Goal: Task Accomplishment & Management: Use online tool/utility

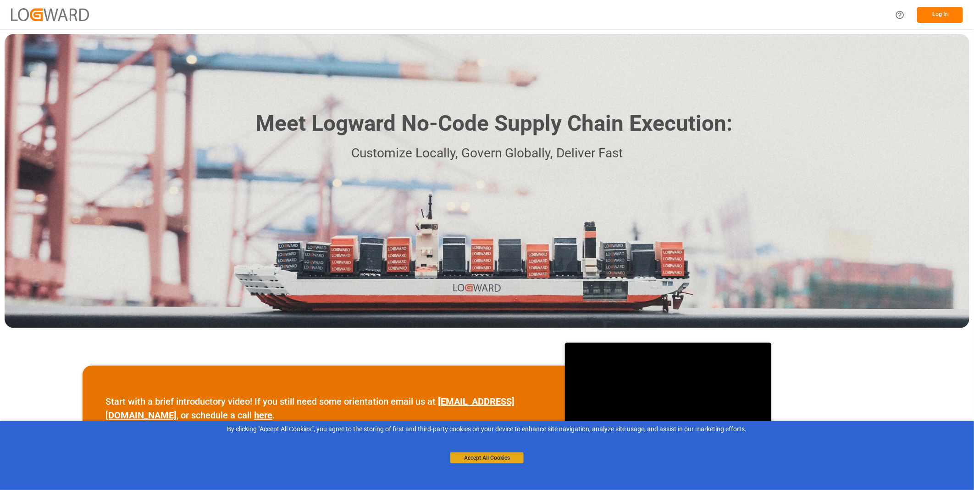
click at [488, 456] on button "Accept All Cookies" at bounding box center [487, 457] width 73 height 11
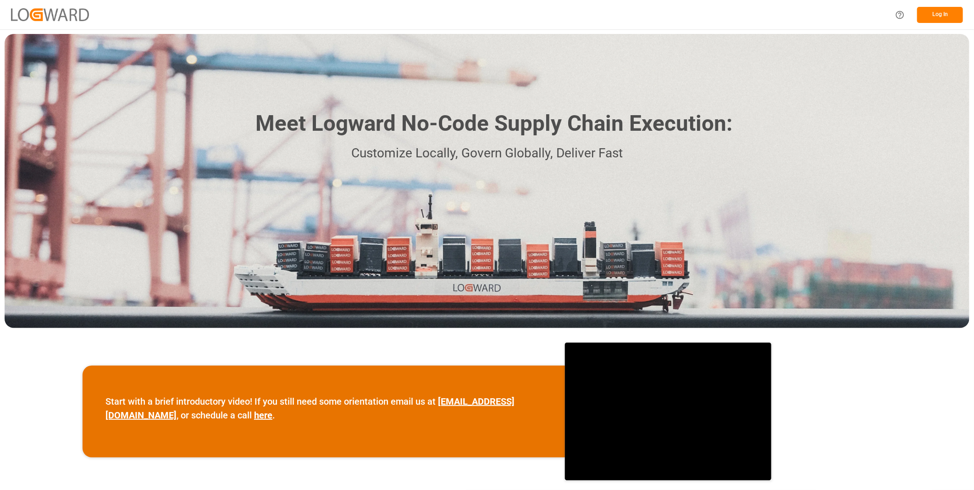
click at [939, 14] on button "Log In" at bounding box center [941, 15] width 46 height 16
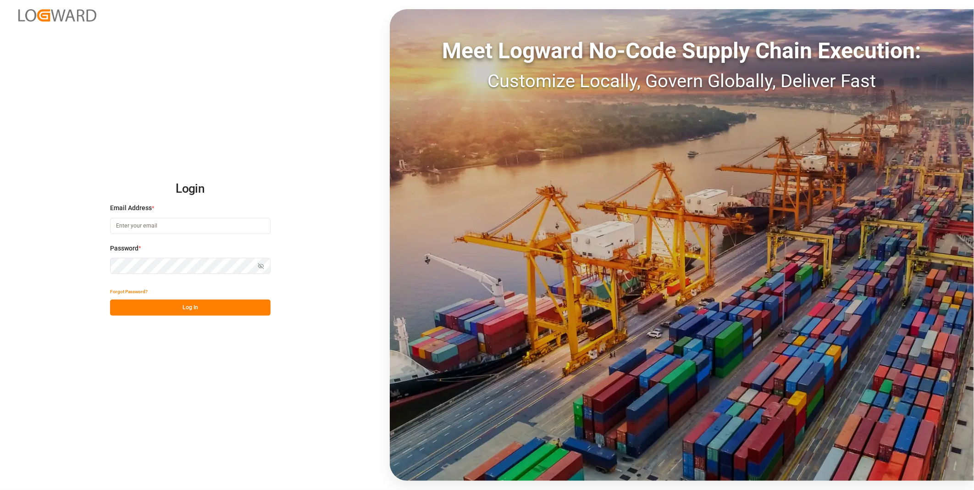
type input "[PERSON_NAME][EMAIL_ADDRESS][DOMAIN_NAME]"
click at [163, 313] on button "Log In" at bounding box center [190, 308] width 161 height 16
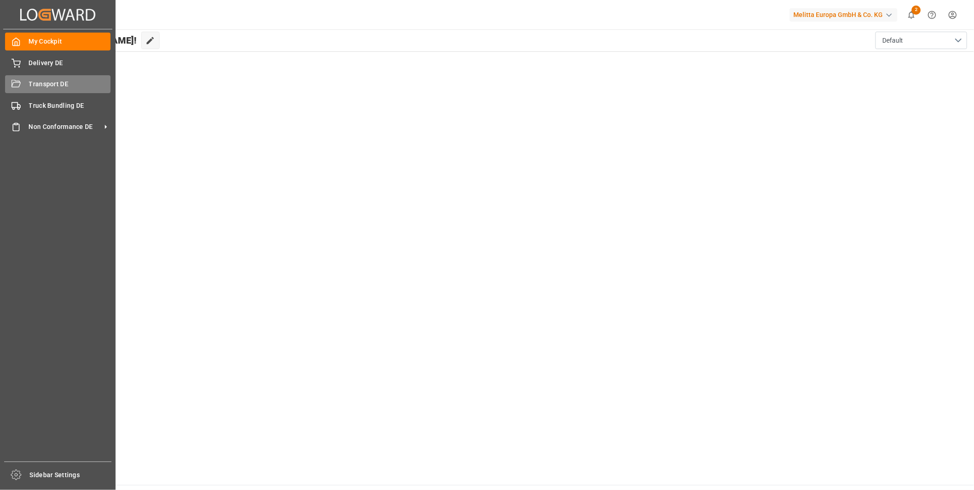
click at [57, 86] on span "Transport DE" at bounding box center [70, 84] width 82 height 10
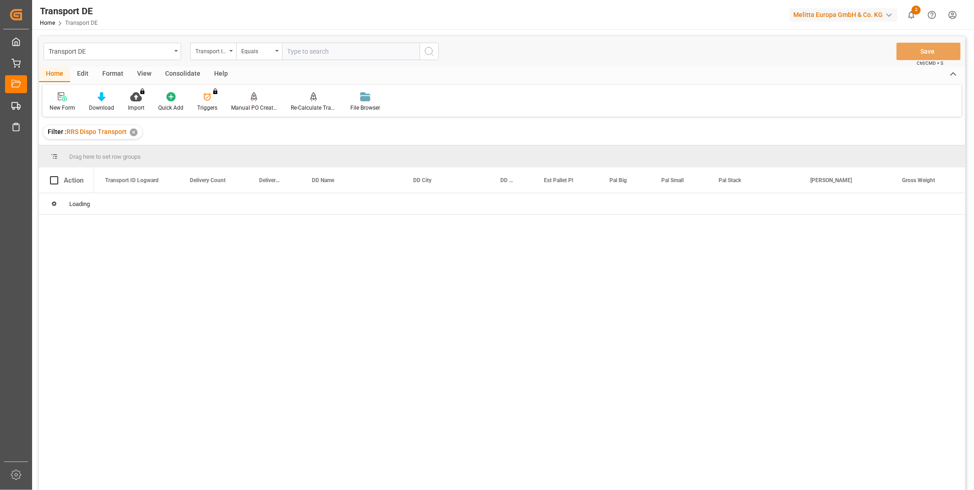
click at [170, 74] on div "Consolidate" at bounding box center [182, 75] width 49 height 16
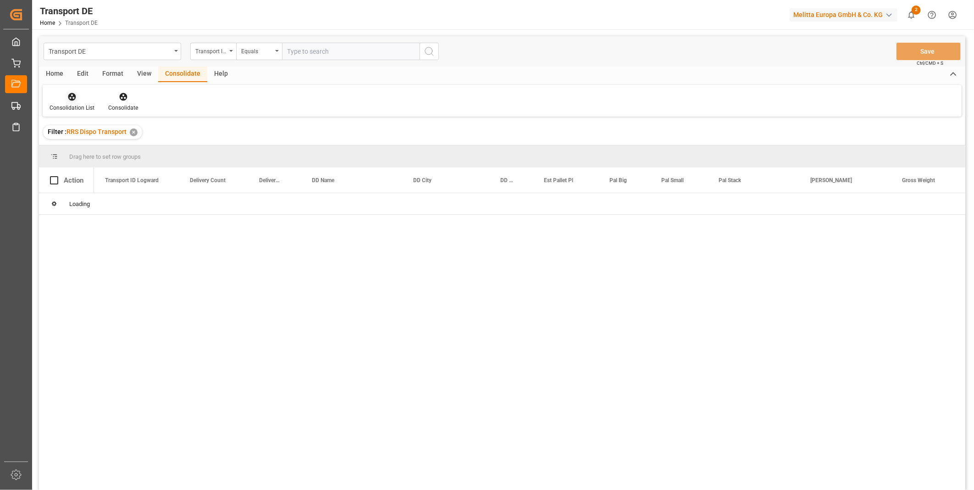
click at [70, 97] on icon at bounding box center [72, 97] width 8 height 8
click at [114, 173] on div "Transport DE Transport ID Logward Equals Save Ctrl/CMD + S Home Edit Format Vie…" at bounding box center [502, 275] width 927 height 478
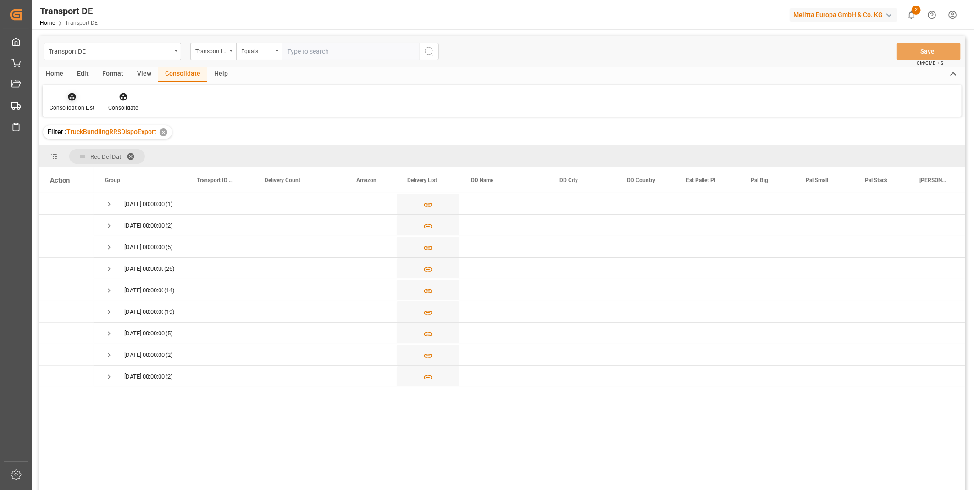
click at [75, 106] on div "Consolidation List" at bounding box center [72, 108] width 45 height 8
click at [111, 164] on div "Transport DE Transport ID Logward Equals Save Ctrl/CMD + S Home Edit Format Vie…" at bounding box center [502, 275] width 927 height 478
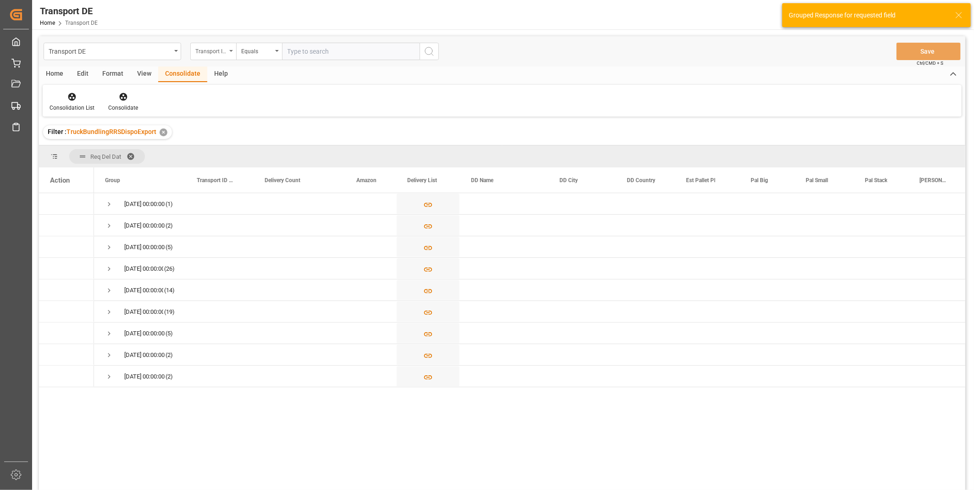
click at [214, 56] on div "Transport ID Logward" at bounding box center [213, 51] width 46 height 17
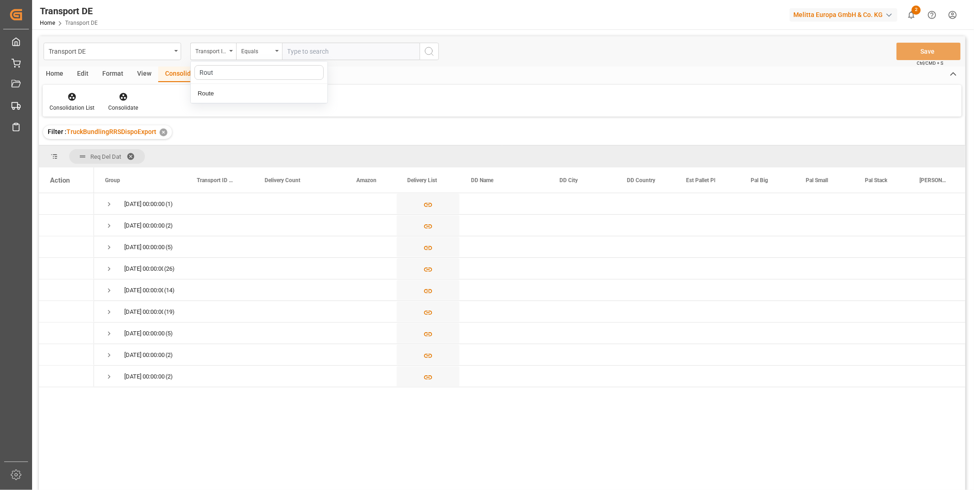
type input "Route"
click at [228, 93] on div "Route" at bounding box center [259, 93] width 137 height 19
click at [267, 52] on div "Equals" at bounding box center [256, 50] width 31 height 11
click at [271, 156] on div "Starts with" at bounding box center [305, 151] width 137 height 19
click at [252, 52] on div "Starts with" at bounding box center [256, 50] width 31 height 11
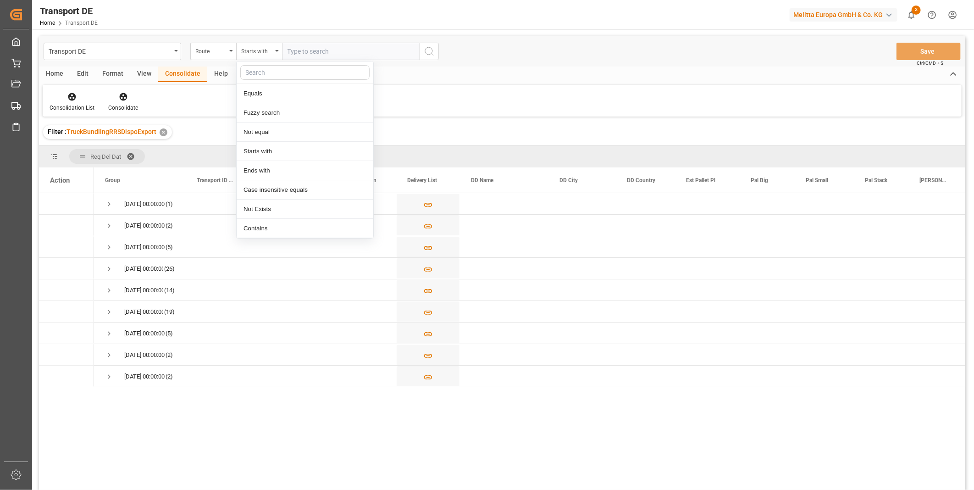
click at [304, 48] on input "text" at bounding box center [351, 51] width 138 height 17
type input "PL"
click at [432, 56] on icon "search button" at bounding box center [429, 51] width 11 height 11
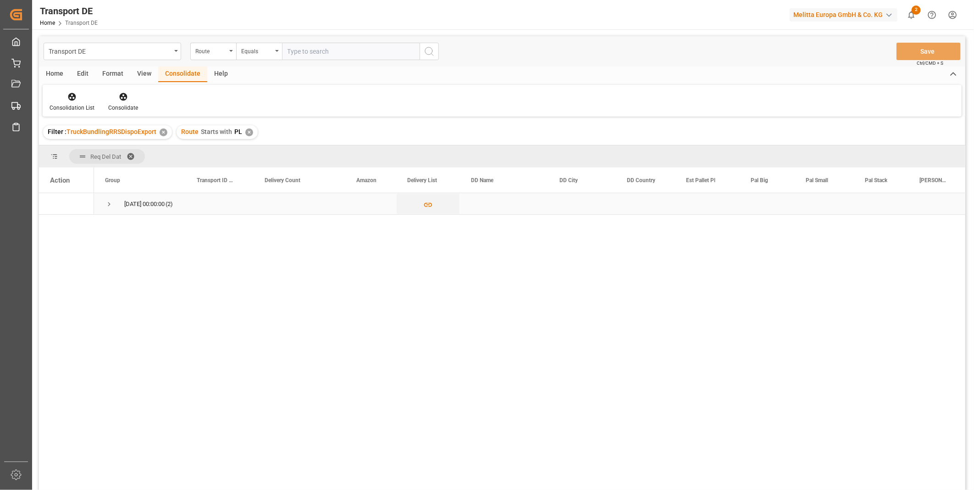
click at [106, 206] on span "Press SPACE to select this row." at bounding box center [109, 204] width 8 height 8
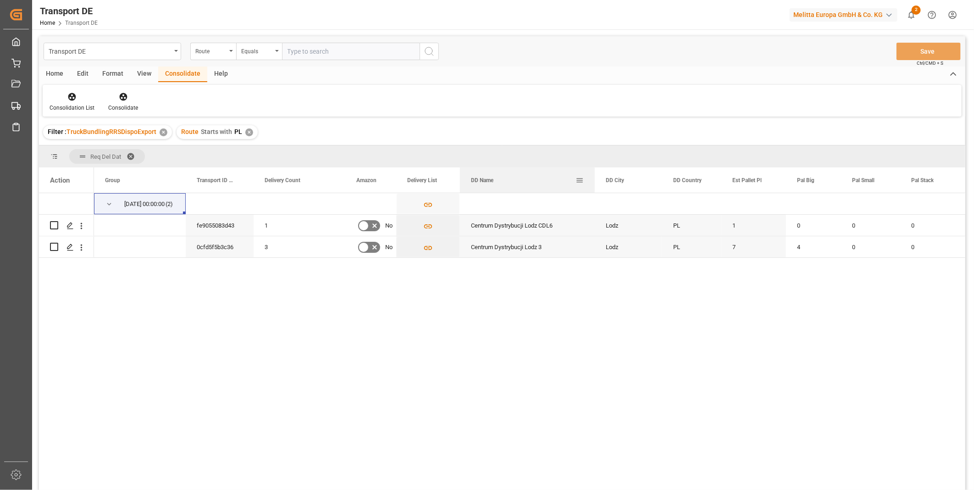
drag, startPoint x: 548, startPoint y: 178, endPoint x: 595, endPoint y: 190, distance: 48.0
click at [595, 190] on div at bounding box center [595, 179] width 4 height 25
click at [52, 226] on input "Press Space to toggle row selection (unchecked)" at bounding box center [54, 225] width 8 height 8
checkbox input "true"
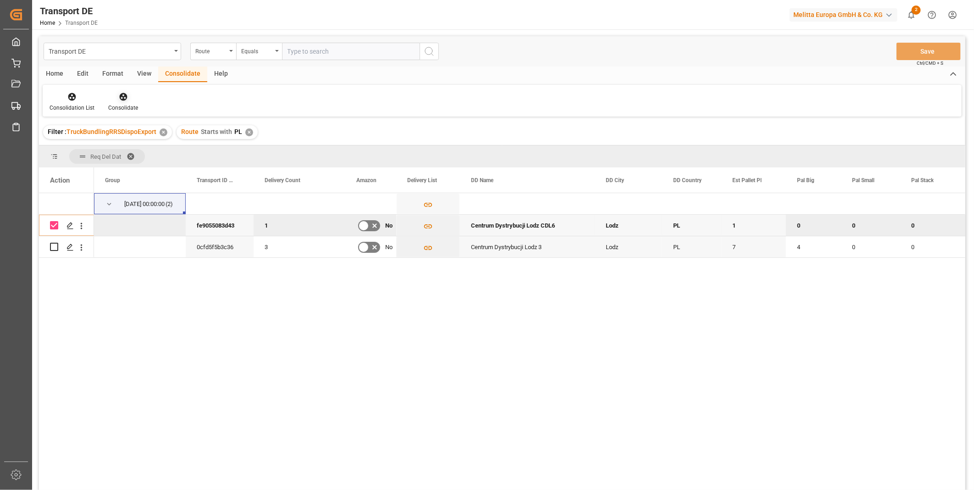
click at [120, 103] on div "Consolidate" at bounding box center [123, 102] width 44 height 20
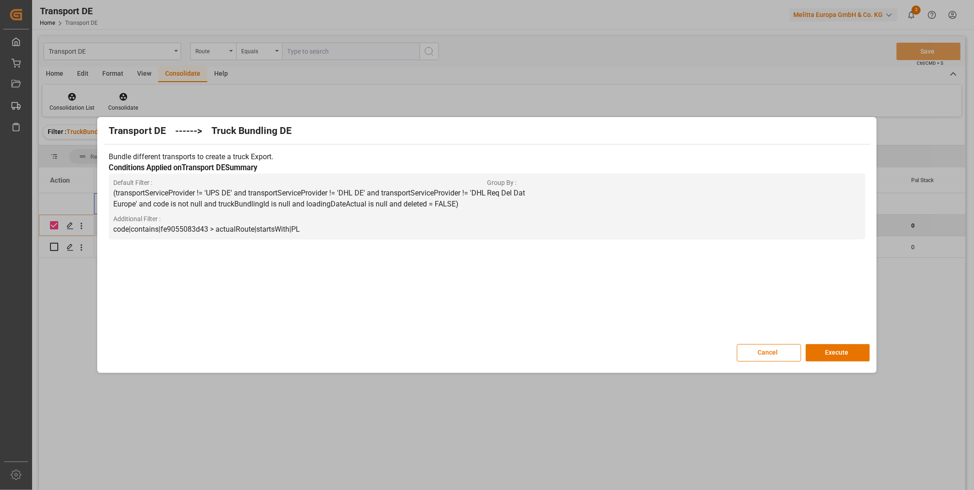
click at [833, 362] on div "Transport DE ------> Truck Bundling DE Bundle different transports to create a …" at bounding box center [487, 244] width 775 height 251
click at [836, 355] on button "Execute" at bounding box center [838, 352] width 64 height 17
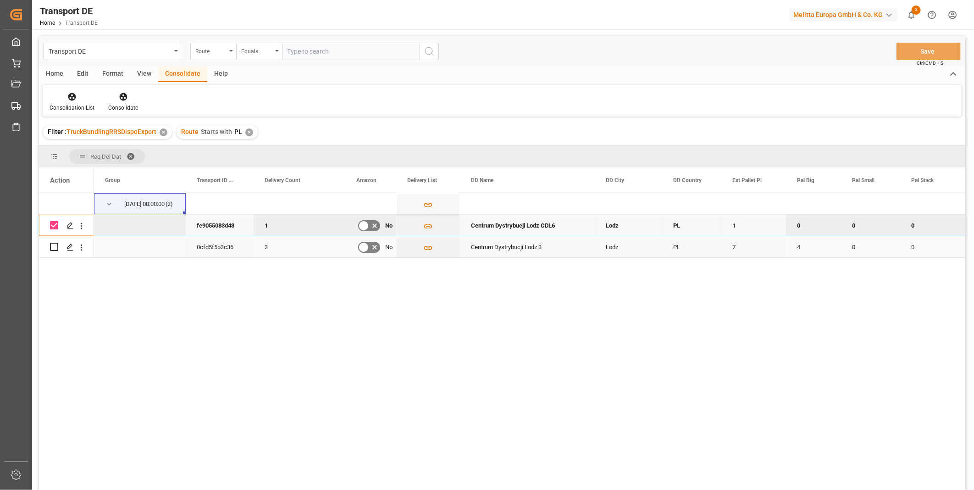
drag, startPoint x: 52, startPoint y: 246, endPoint x: 53, endPoint y: 241, distance: 5.1
click at [51, 246] on input "Press Space to toggle row selection (unchecked)" at bounding box center [54, 247] width 8 height 8
checkbox input "true"
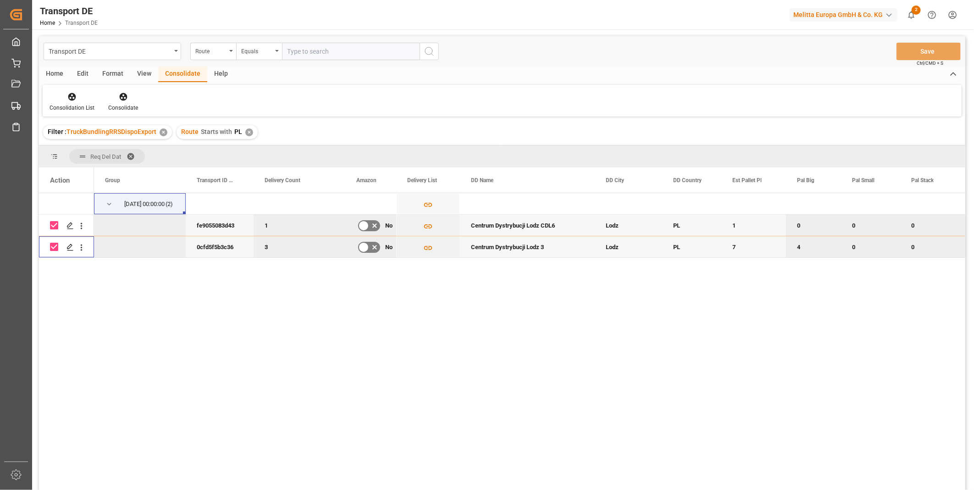
click at [52, 228] on input "Press Space to toggle row selection (checked)" at bounding box center [54, 225] width 8 height 8
checkbox input "false"
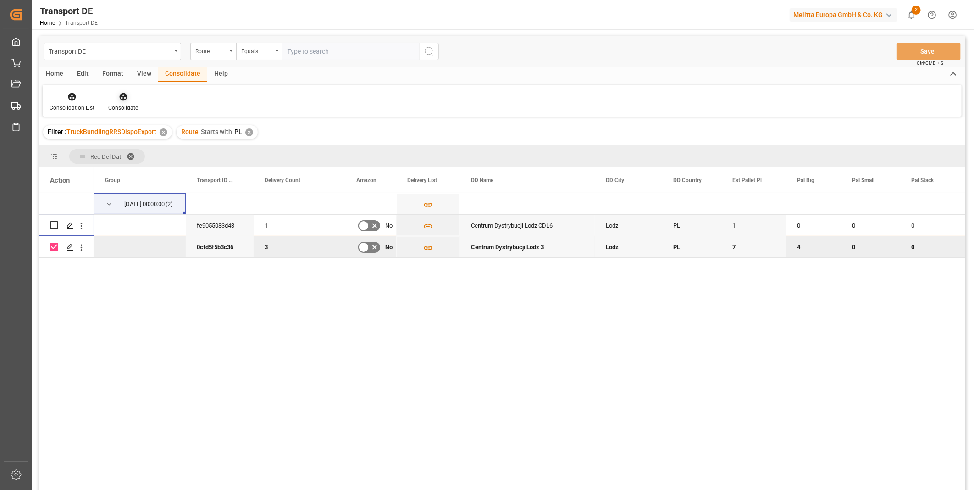
click at [121, 100] on icon at bounding box center [123, 96] width 9 height 9
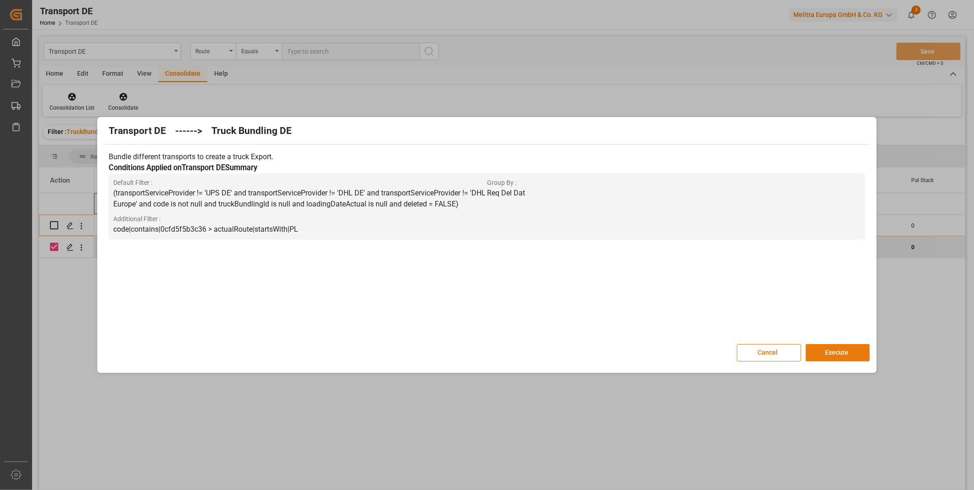
click at [847, 345] on button "Execute" at bounding box center [838, 352] width 64 height 17
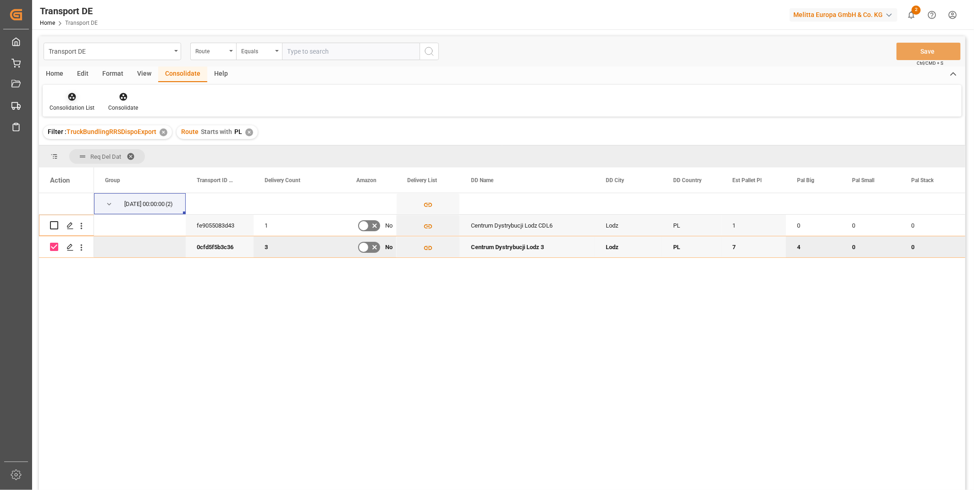
click at [75, 95] on icon at bounding box center [72, 97] width 8 height 8
click at [120, 174] on div "Transport DE Route Equals Save Ctrl/CMD + S Home Edit Format View Consolidate H…" at bounding box center [502, 275] width 927 height 478
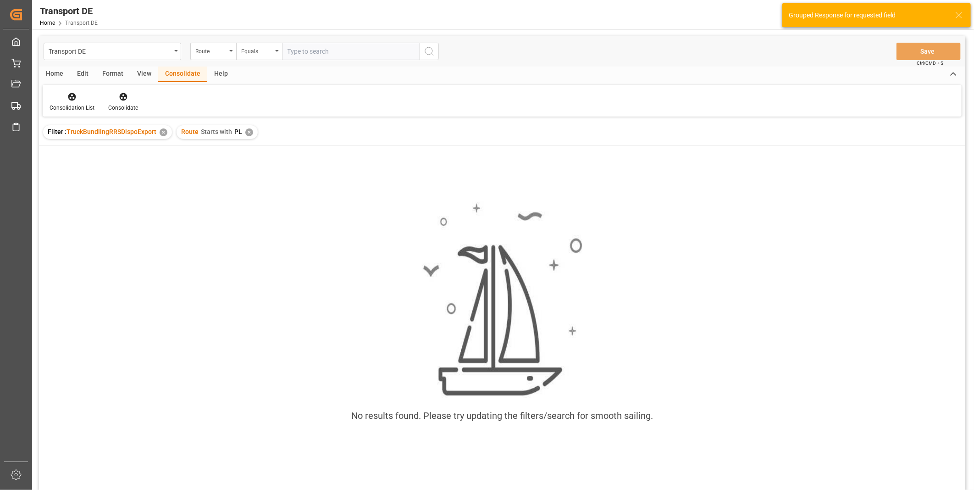
click at [247, 131] on div "✕" at bounding box center [249, 132] width 8 height 8
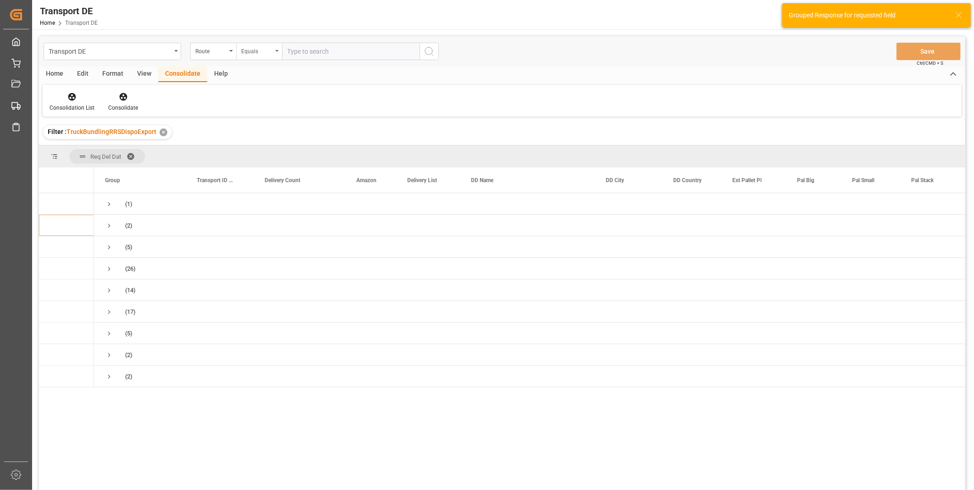
click at [268, 49] on div "Equals" at bounding box center [256, 50] width 31 height 11
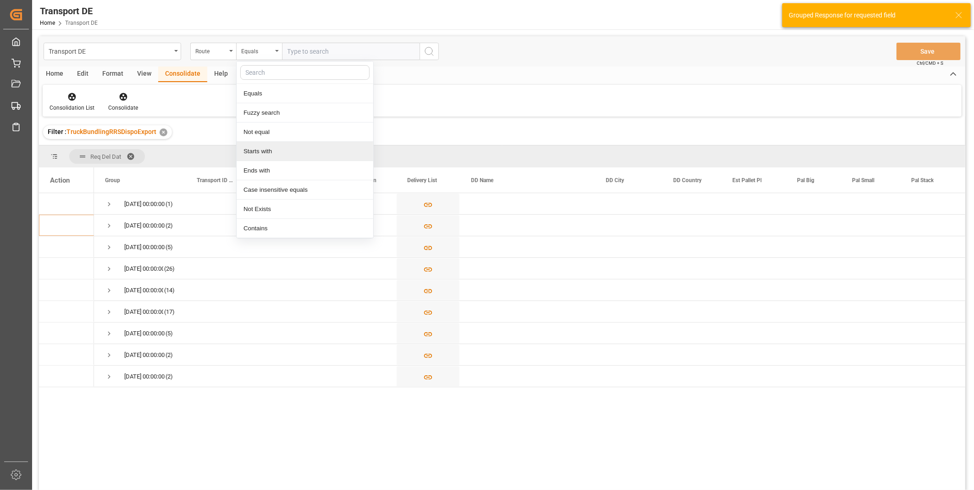
click at [267, 148] on div "Starts with" at bounding box center [305, 151] width 137 height 19
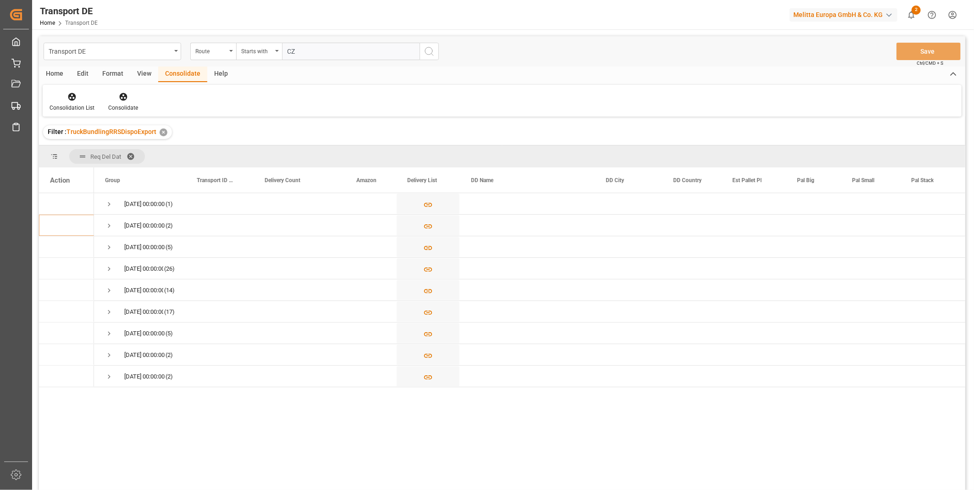
type input "CZ"
click at [428, 54] on circle "search button" at bounding box center [428, 50] width 7 height 7
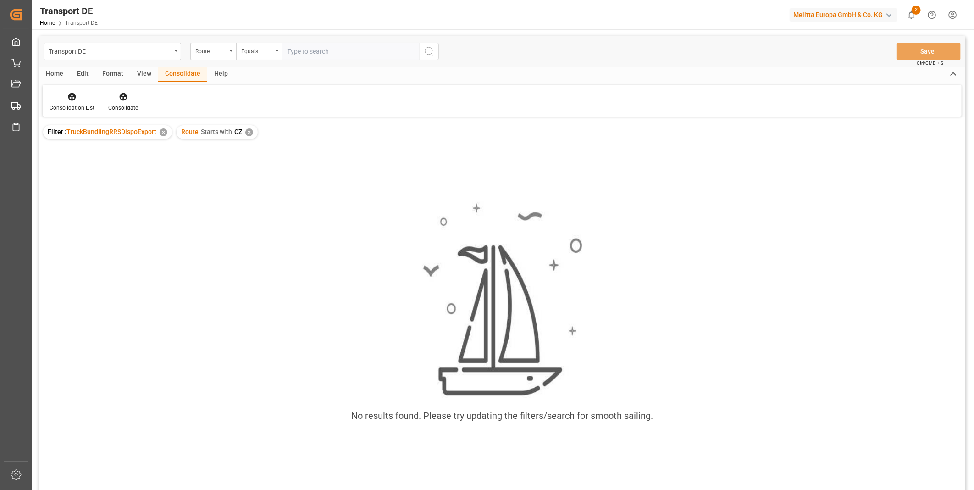
click at [245, 139] on div "Route Starts with CZ ✕" at bounding box center [217, 132] width 81 height 14
click at [251, 134] on div "Route Starts with CZ ✕" at bounding box center [217, 132] width 81 height 14
click at [248, 134] on div "✕" at bounding box center [249, 132] width 8 height 8
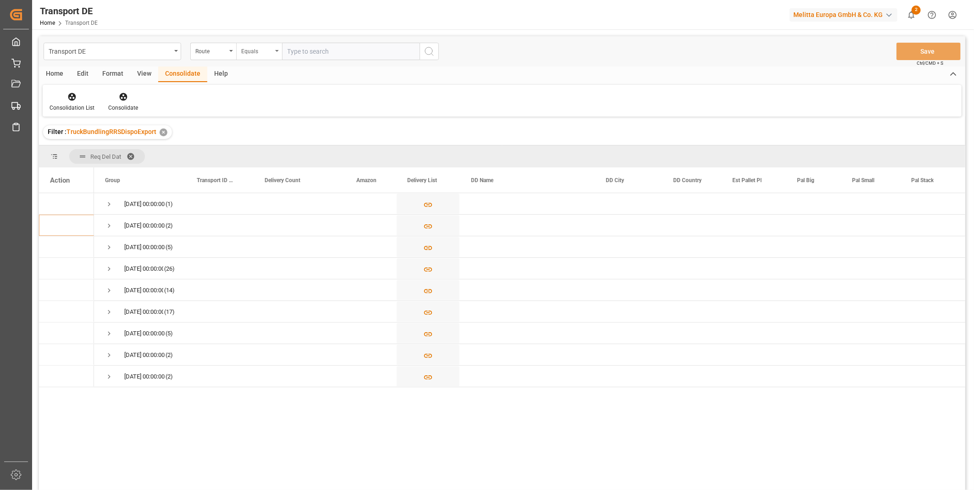
click at [257, 51] on div "Equals" at bounding box center [256, 50] width 31 height 11
click at [273, 157] on div "Starts with" at bounding box center [305, 151] width 137 height 19
click at [318, 56] on input "text" at bounding box center [351, 51] width 138 height 17
type input "CZ"
click at [423, 48] on button "search button" at bounding box center [429, 51] width 19 height 17
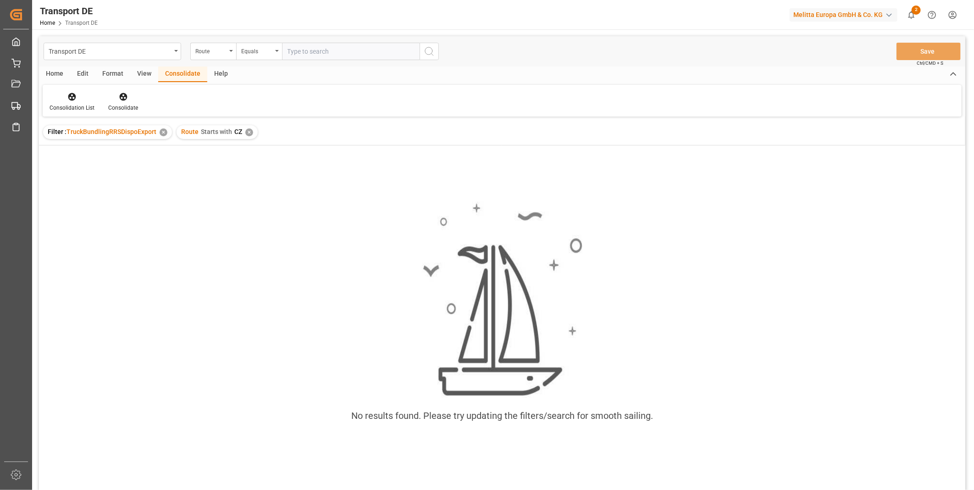
click at [246, 135] on div "✕" at bounding box center [249, 132] width 8 height 8
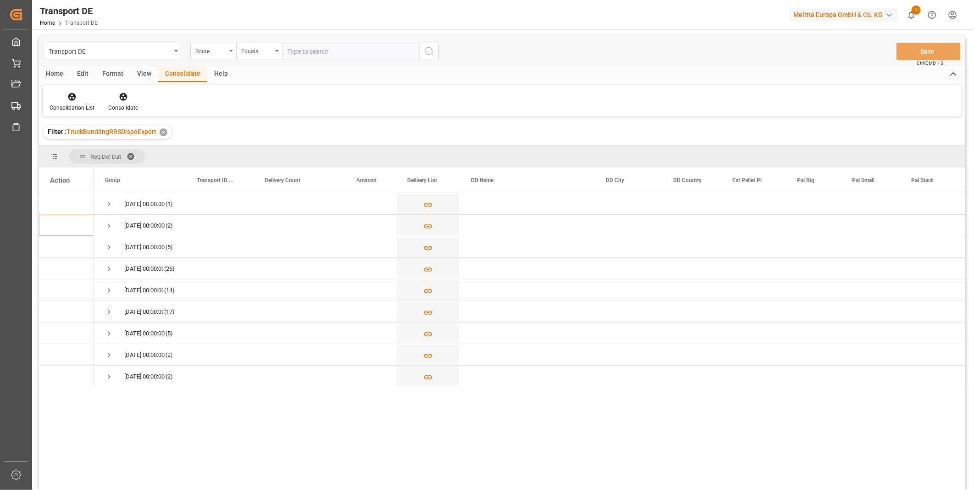
click at [226, 45] on div "Route" at bounding box center [210, 50] width 31 height 11
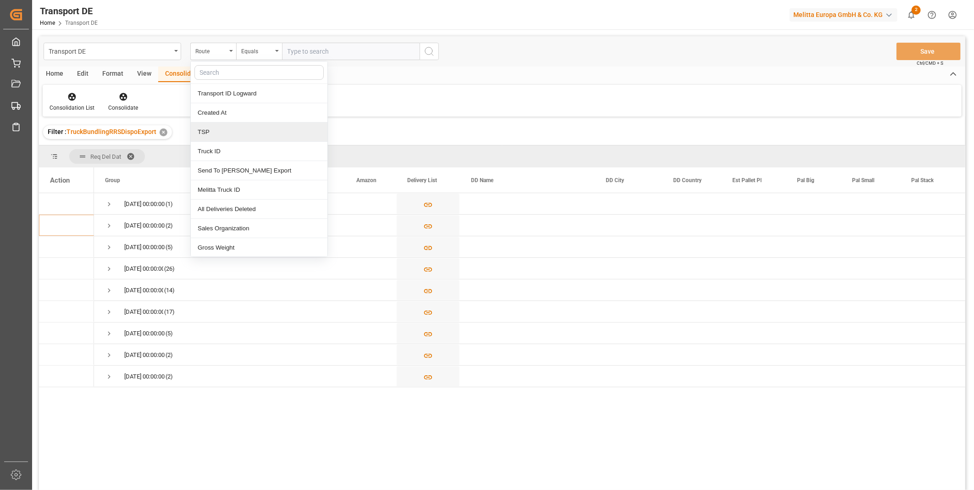
click at [233, 129] on div "TSP" at bounding box center [259, 131] width 137 height 19
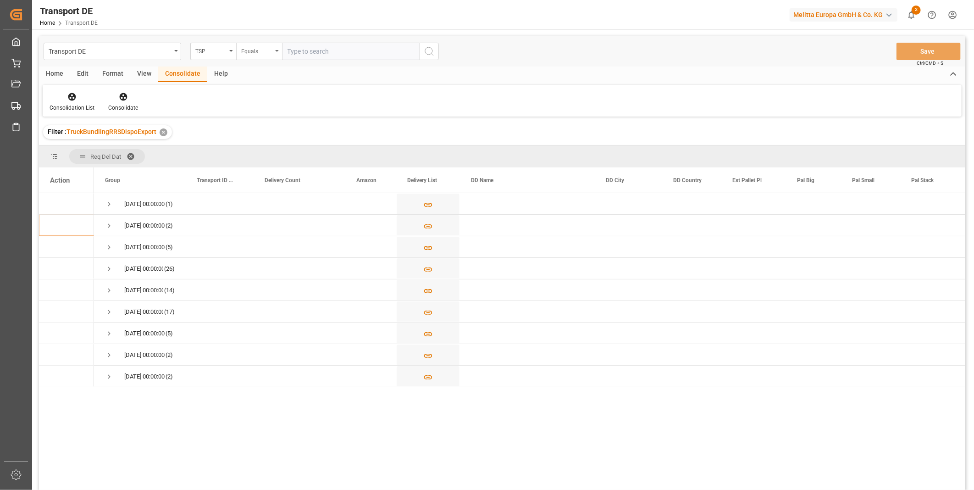
click at [261, 56] on div "Equals" at bounding box center [259, 51] width 46 height 17
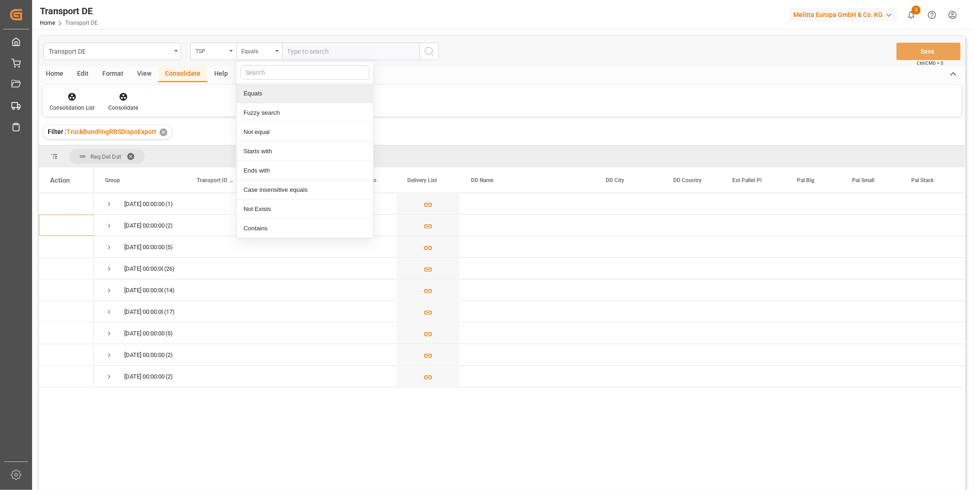
click at [331, 49] on input "text" at bounding box center [351, 51] width 138 height 17
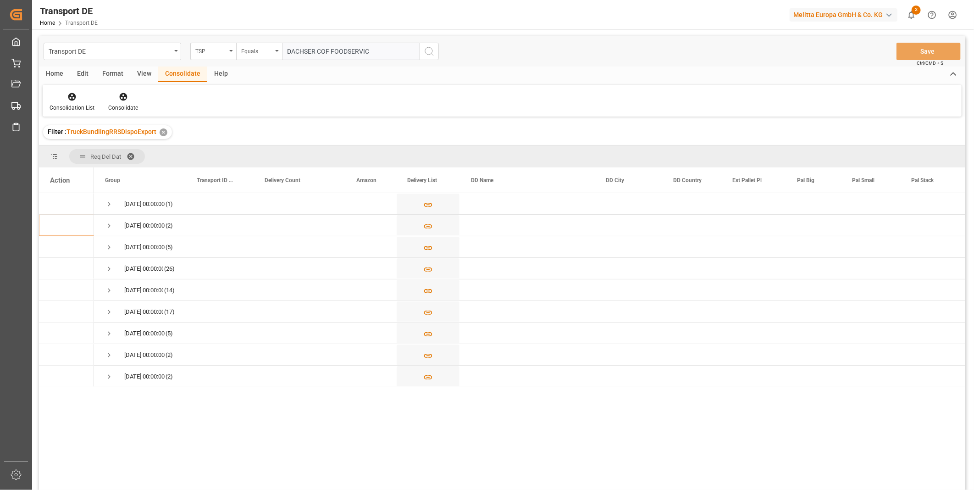
type input "DACHSER COF FOODSERVICE"
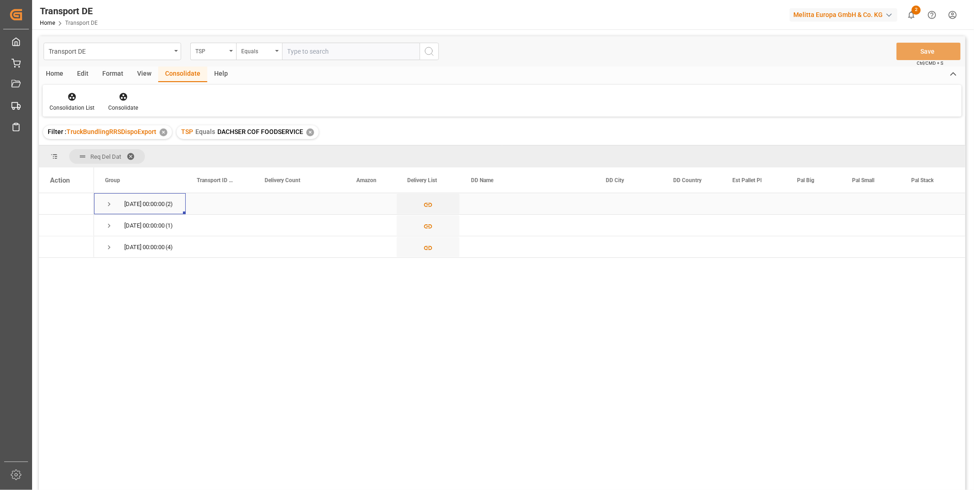
drag, startPoint x: 104, startPoint y: 199, endPoint x: 109, endPoint y: 196, distance: 5.7
click at [105, 199] on div "[DATE] 00:00:00 (2)" at bounding box center [140, 203] width 92 height 21
click at [109, 196] on span "Press SPACE to select this row." at bounding box center [109, 204] width 8 height 21
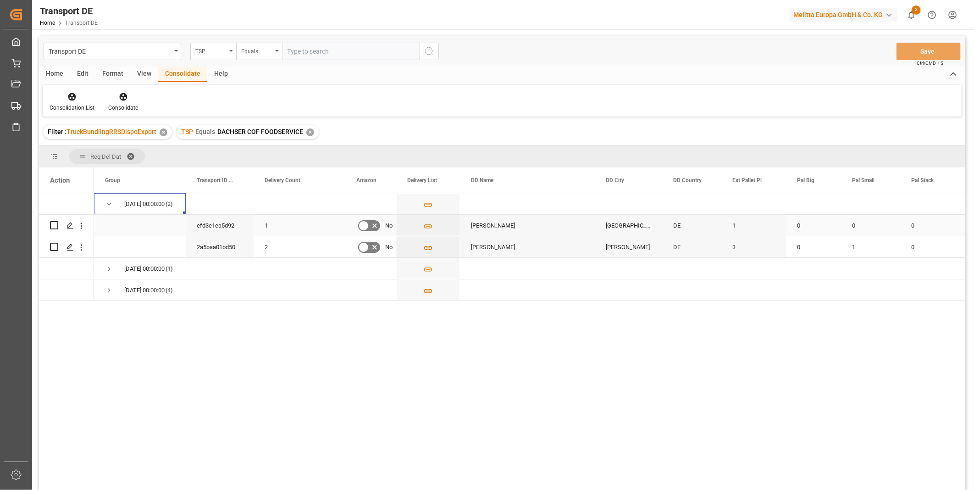
click at [53, 228] on input "Press Space to toggle row selection (unchecked)" at bounding box center [54, 225] width 8 height 8
checkbox input "true"
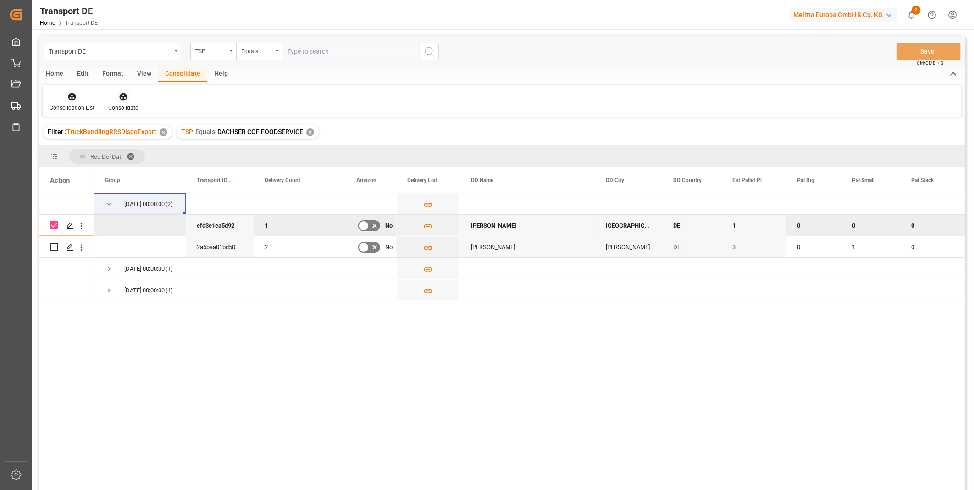
click at [122, 100] on icon at bounding box center [123, 97] width 8 height 8
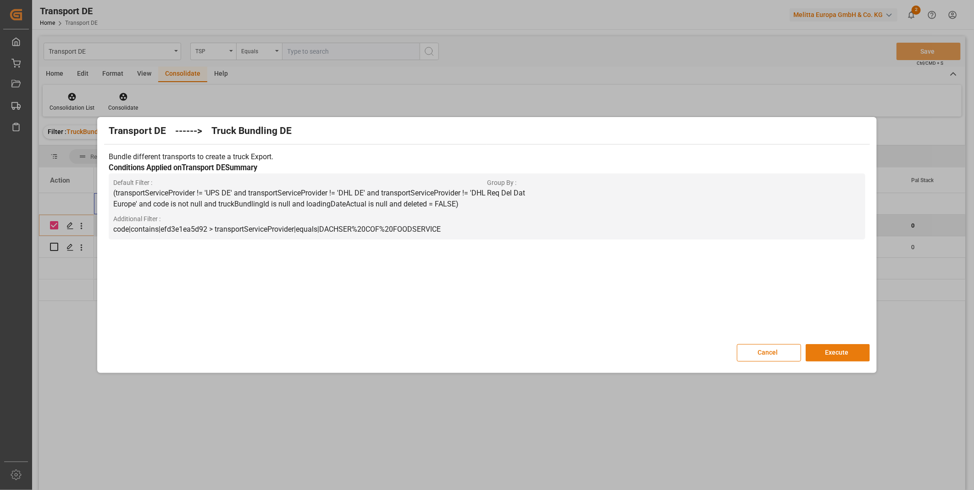
click at [842, 356] on button "Execute" at bounding box center [838, 352] width 64 height 17
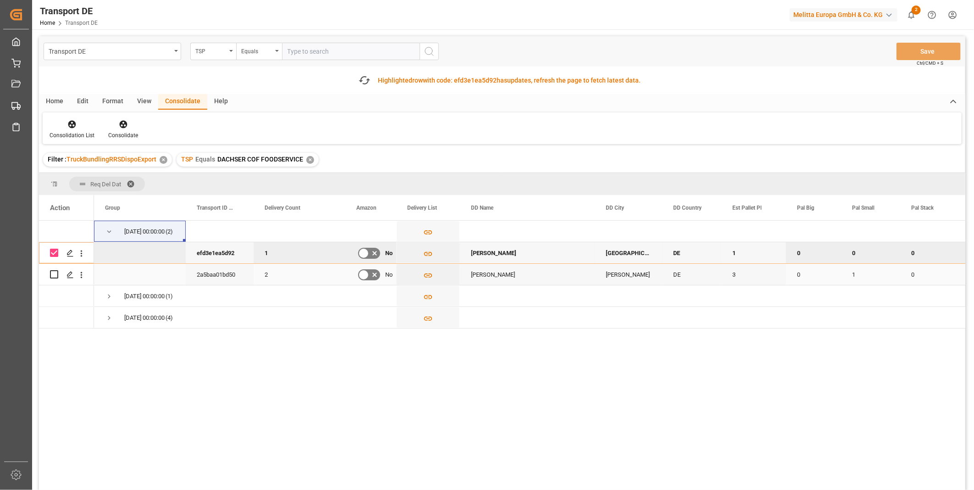
click at [49, 277] on div "Press SPACE to select this row." at bounding box center [66, 274] width 55 height 21
click at [53, 271] on input "Press Space to toggle row selection (unchecked)" at bounding box center [54, 274] width 8 height 8
checkbox input "true"
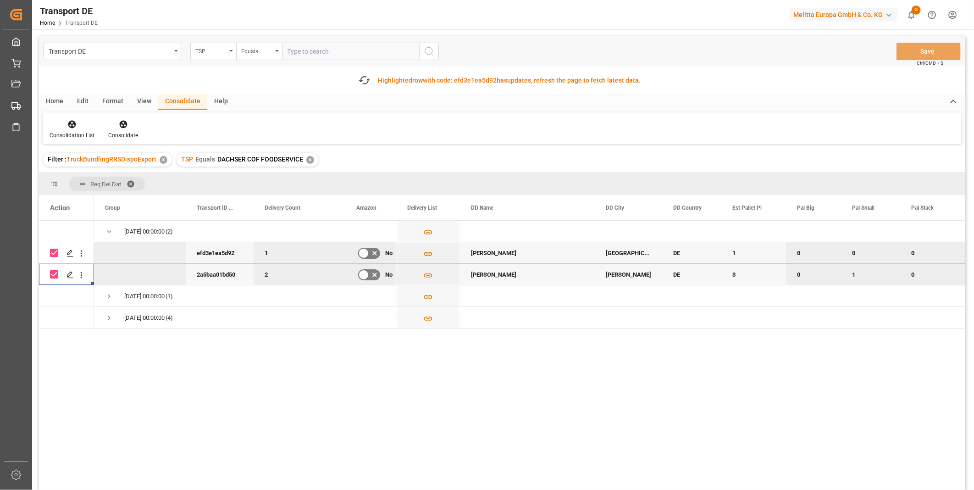
click at [54, 255] on input "Press Space to toggle row selection (checked)" at bounding box center [54, 253] width 8 height 8
checkbox input "false"
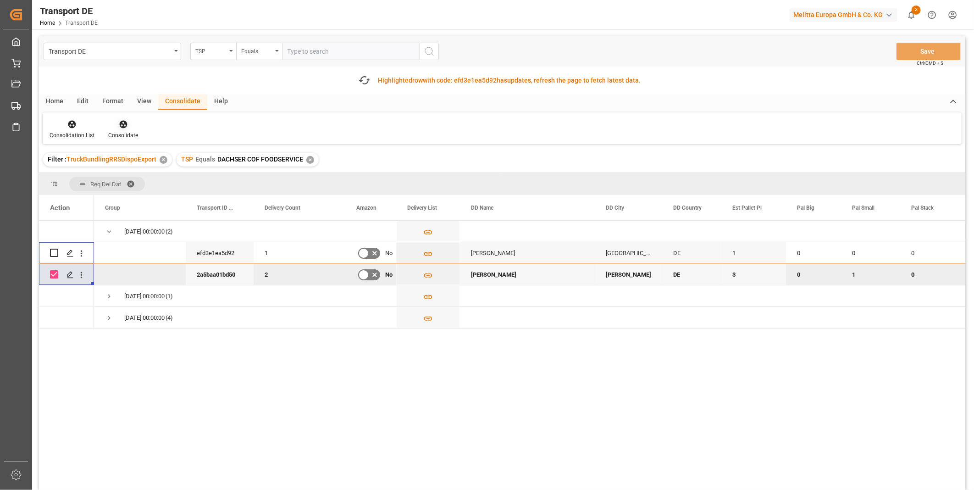
click at [119, 128] on icon at bounding box center [123, 124] width 9 height 9
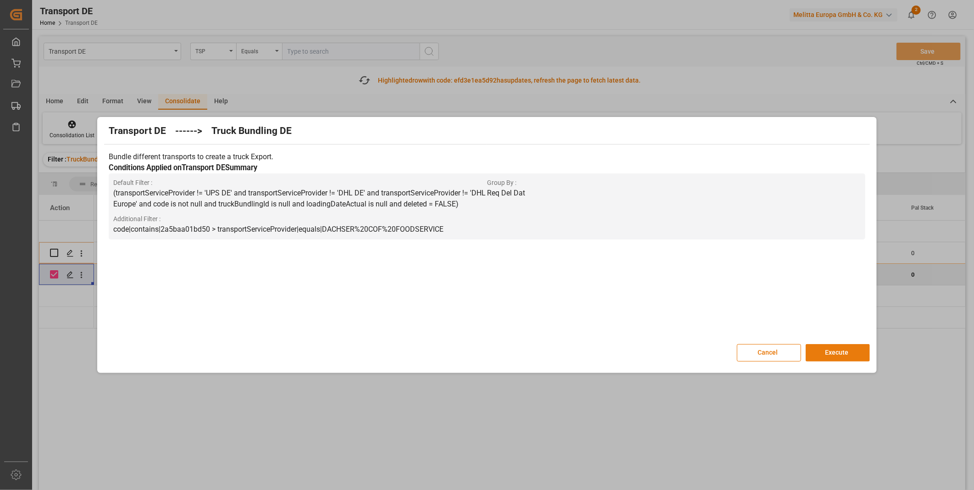
click at [845, 352] on button "Execute" at bounding box center [838, 352] width 64 height 17
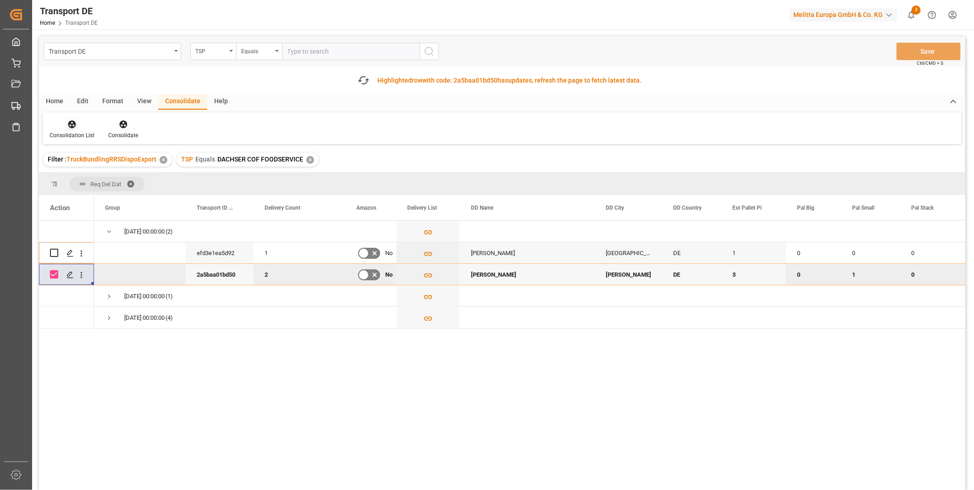
click at [85, 131] on div "Consolidation List" at bounding box center [72, 135] width 45 height 8
click at [104, 195] on div "Transport DE TSP Equals Save Ctrl/CMD + S Fetch latest updates Highlighted row …" at bounding box center [502, 289] width 927 height 506
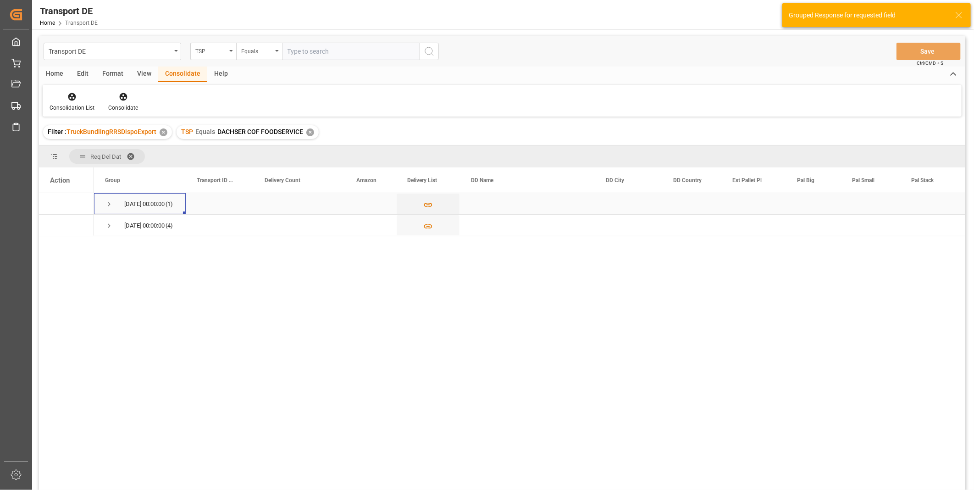
click at [104, 210] on div "[DATE] 00:00:00 (1)" at bounding box center [140, 203] width 92 height 21
click at [107, 204] on span "Press SPACE to select this row." at bounding box center [109, 204] width 8 height 8
drag, startPoint x: 53, startPoint y: 223, endPoint x: 59, endPoint y: 222, distance: 5.6
click at [54, 223] on input "Press Space to toggle row selection (unchecked)" at bounding box center [54, 225] width 8 height 8
checkbox input "true"
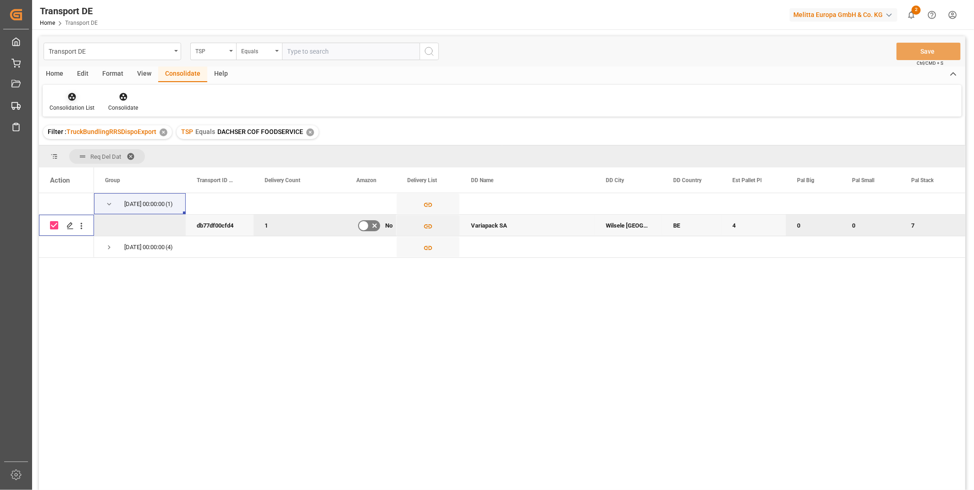
click at [99, 106] on div "Consolidation List" at bounding box center [72, 102] width 59 height 20
click at [126, 105] on div "Consolidate" at bounding box center [123, 108] width 30 height 8
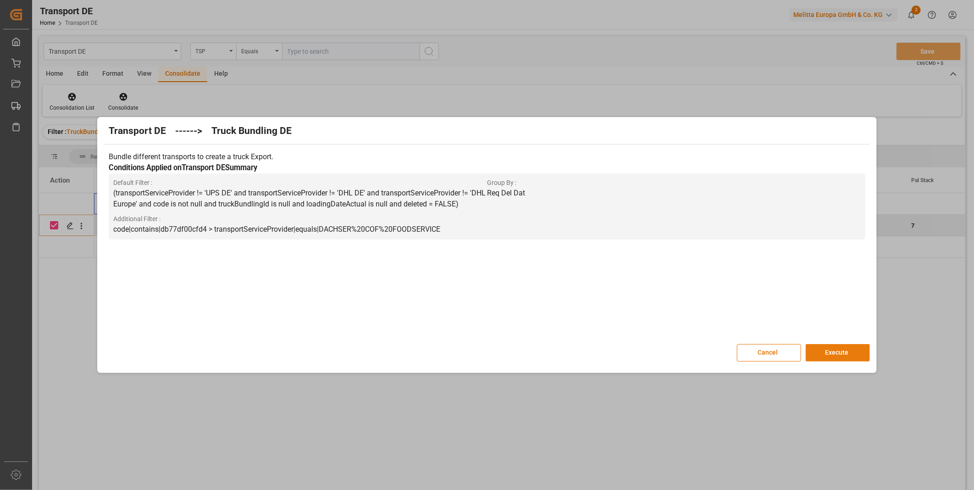
drag, startPoint x: 856, startPoint y: 361, endPoint x: 840, endPoint y: 358, distance: 16.2
click at [856, 361] on button "Execute" at bounding box center [838, 352] width 64 height 17
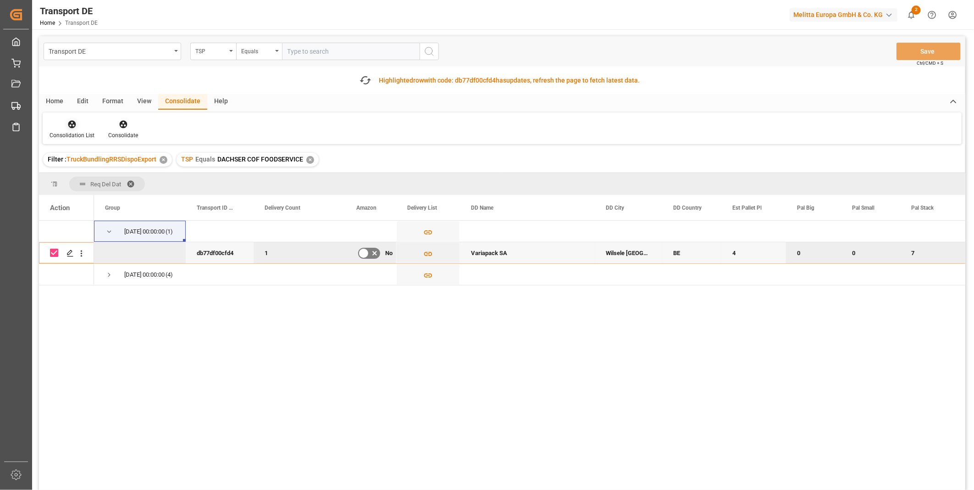
click at [69, 127] on icon at bounding box center [71, 124] width 9 height 9
click at [90, 207] on div "Truck Bundling Truck Bundling RRS Dispo National Truck Bundling RRS Dispo Export" at bounding box center [122, 176] width 146 height 64
click at [90, 206] on div "Action" at bounding box center [66, 207] width 55 height 25
click at [78, 138] on div "Consolidation List" at bounding box center [72, 135] width 45 height 8
click at [119, 200] on div "Transport DE TSP Equals Save Ctrl/CMD + S Fetch latest updates Highlighted row …" at bounding box center [502, 289] width 927 height 506
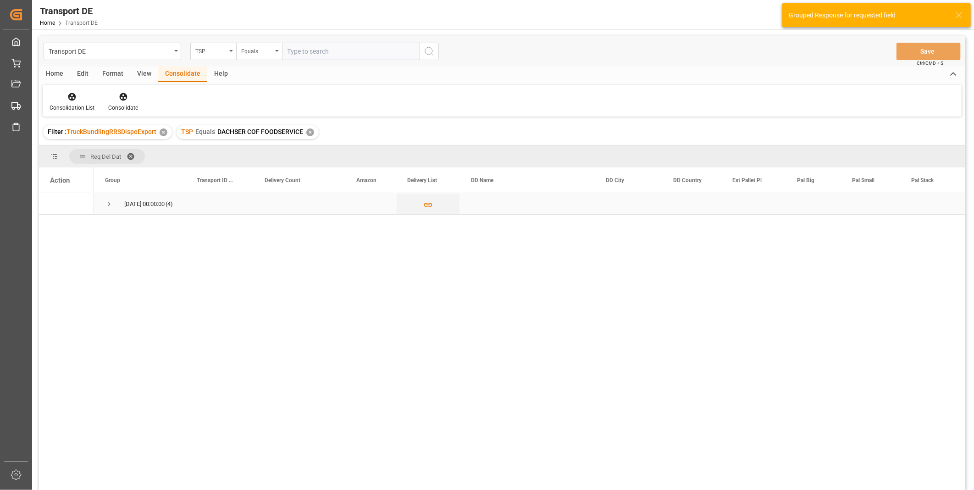
click at [112, 206] on span "Press SPACE to select this row." at bounding box center [109, 204] width 8 height 8
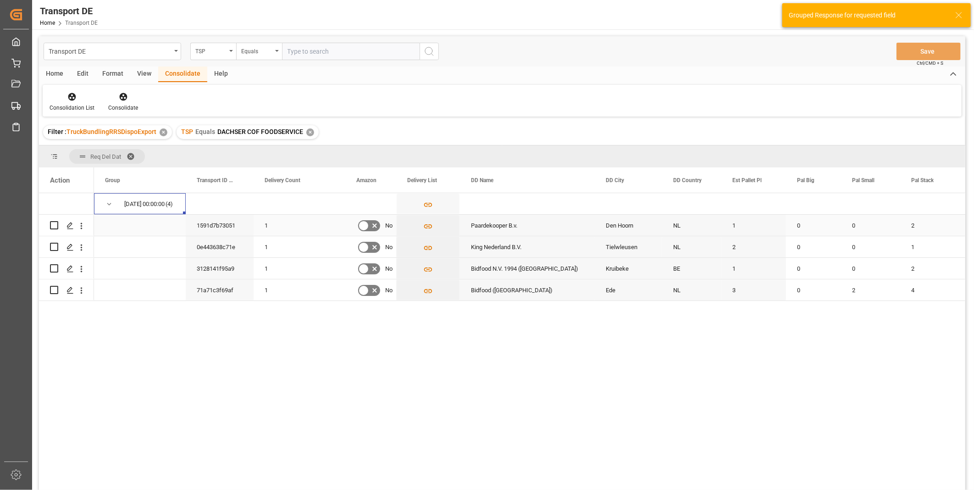
click at [56, 225] on input "Press Space to toggle row selection (unchecked)" at bounding box center [54, 225] width 8 height 8
checkbox input "true"
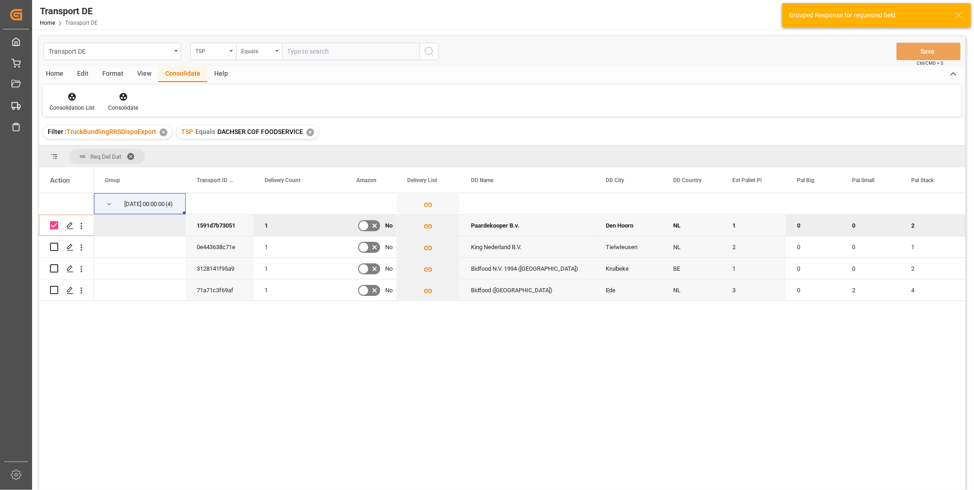
click at [129, 90] on div "Consolidation List Consolidate" at bounding box center [502, 101] width 919 height 32
click at [127, 94] on div at bounding box center [123, 97] width 30 height 10
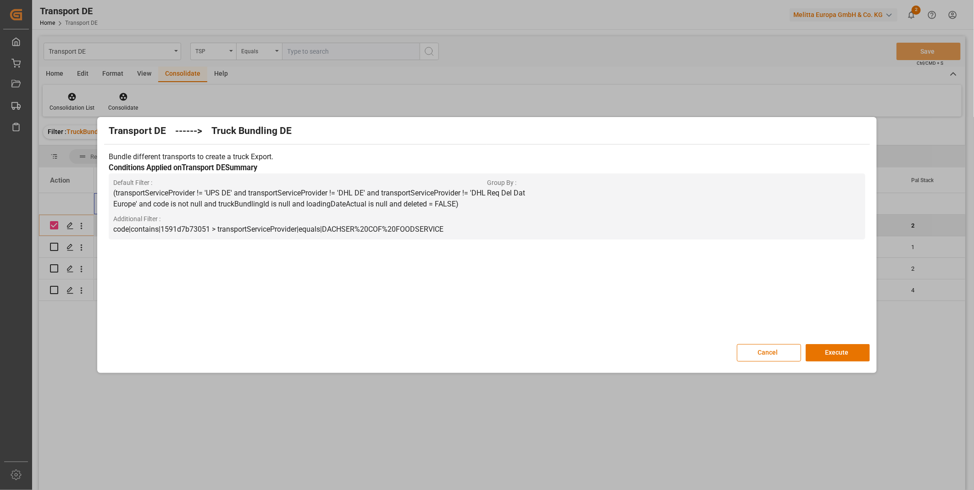
click at [122, 98] on div "Transport DE ------> Truck Bundling DE Bundle different transports to create a …" at bounding box center [487, 245] width 974 height 490
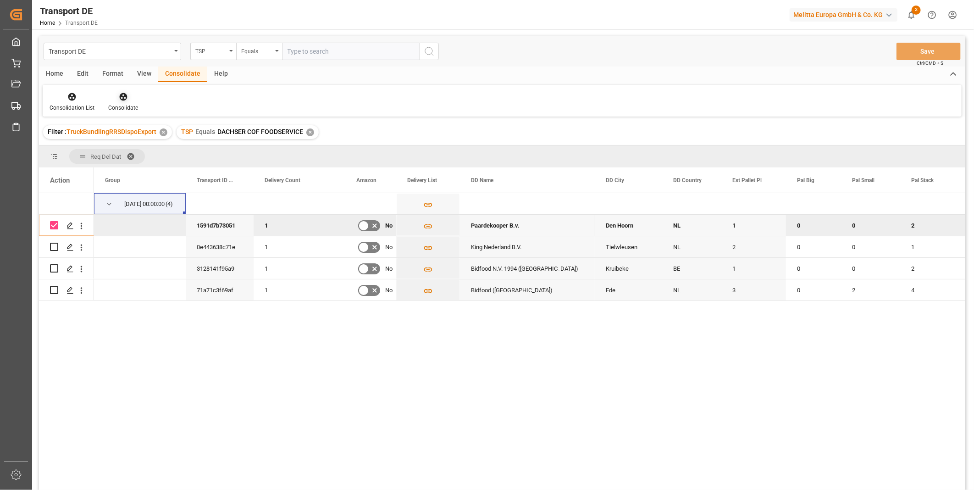
click at [140, 107] on div "Consolidate" at bounding box center [123, 102] width 44 height 20
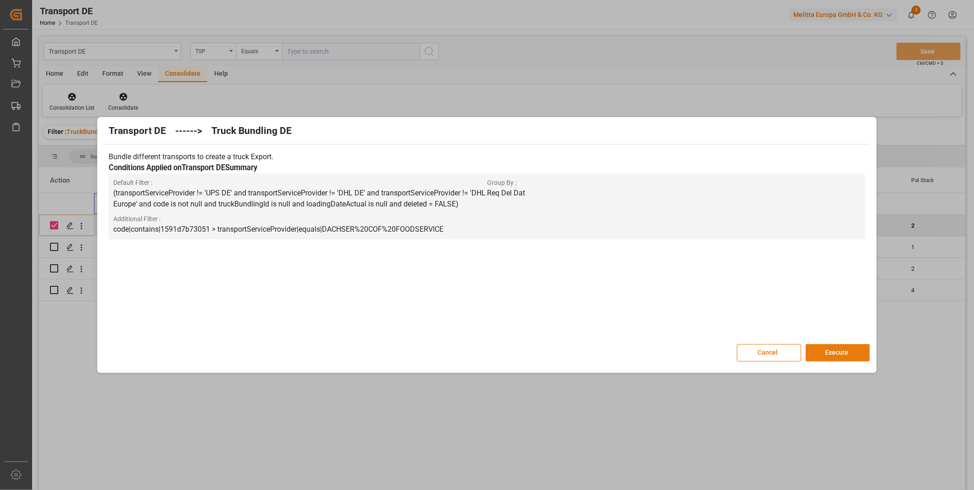
click at [822, 349] on button "Execute" at bounding box center [838, 352] width 64 height 17
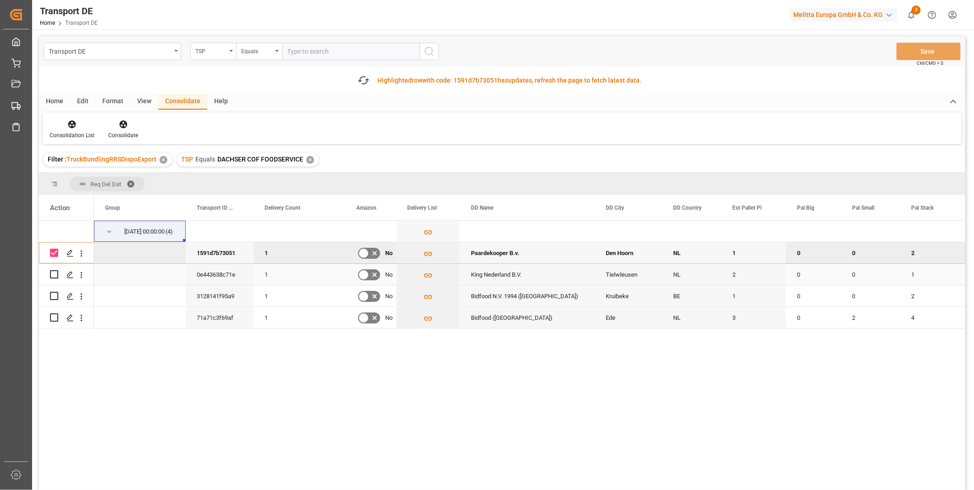
click at [52, 280] on div "Press SPACE to select this row." at bounding box center [54, 274] width 8 height 21
click at [58, 273] on div "Press SPACE to select this row." at bounding box center [66, 274] width 33 height 20
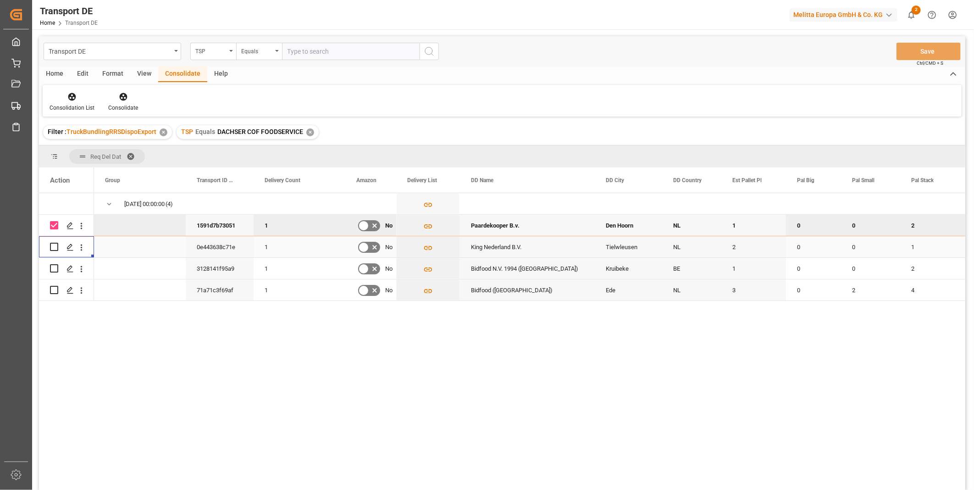
click at [55, 249] on input "Press Space to toggle row selection (unchecked)" at bounding box center [54, 247] width 8 height 8
checkbox input "true"
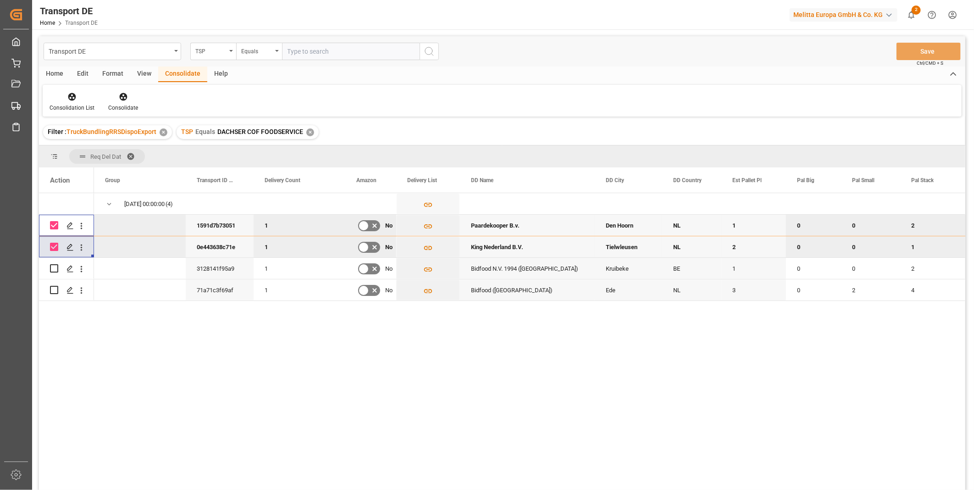
click at [55, 226] on input "Press Space to toggle row selection (checked)" at bounding box center [54, 225] width 8 height 8
checkbox input "false"
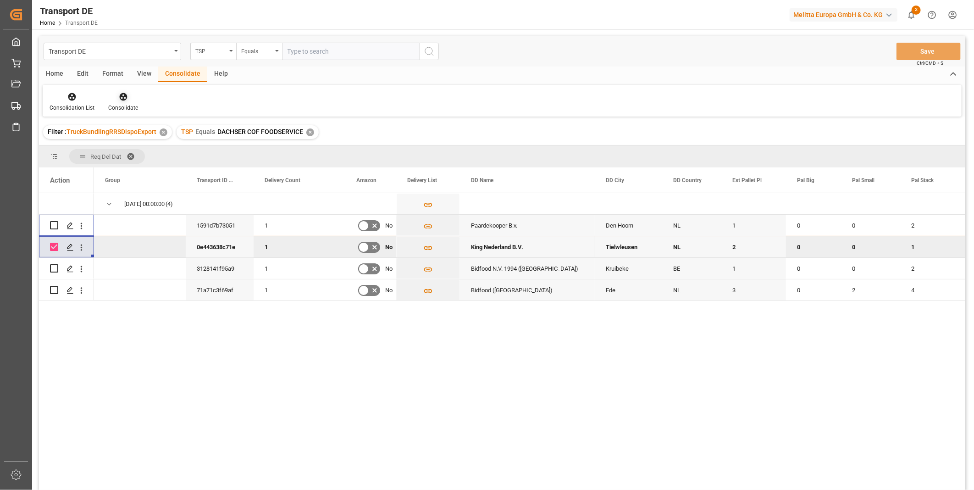
click at [122, 109] on div "Consolidate" at bounding box center [123, 108] width 30 height 8
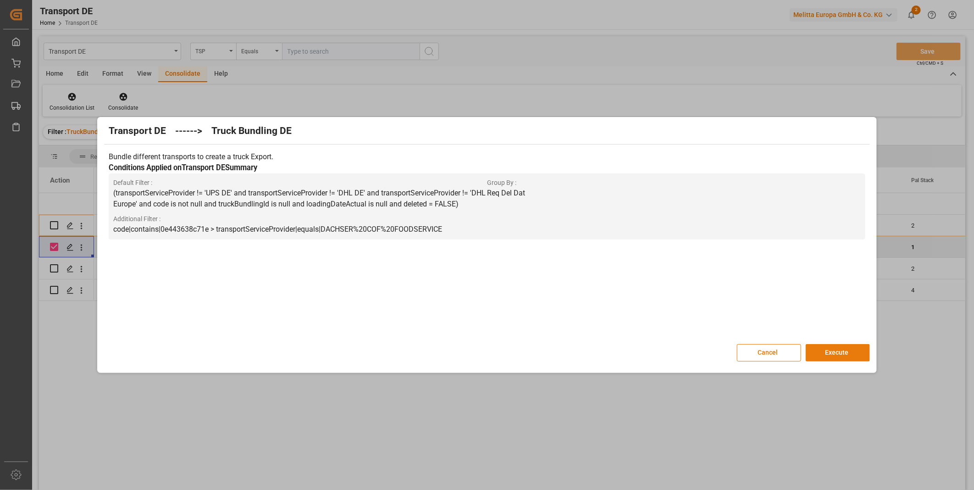
click at [829, 348] on button "Execute" at bounding box center [838, 352] width 64 height 17
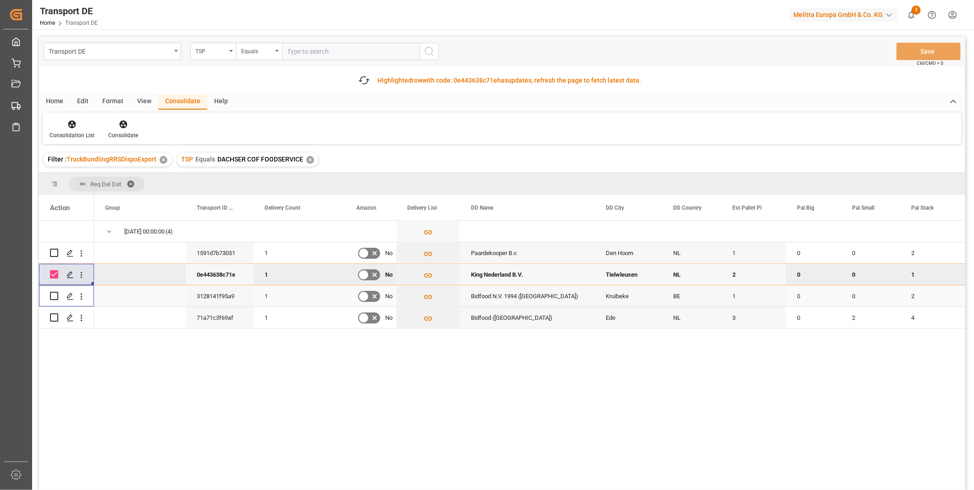
click at [56, 297] on input "Press Space to toggle row selection (unchecked)" at bounding box center [54, 296] width 8 height 8
checkbox input "true"
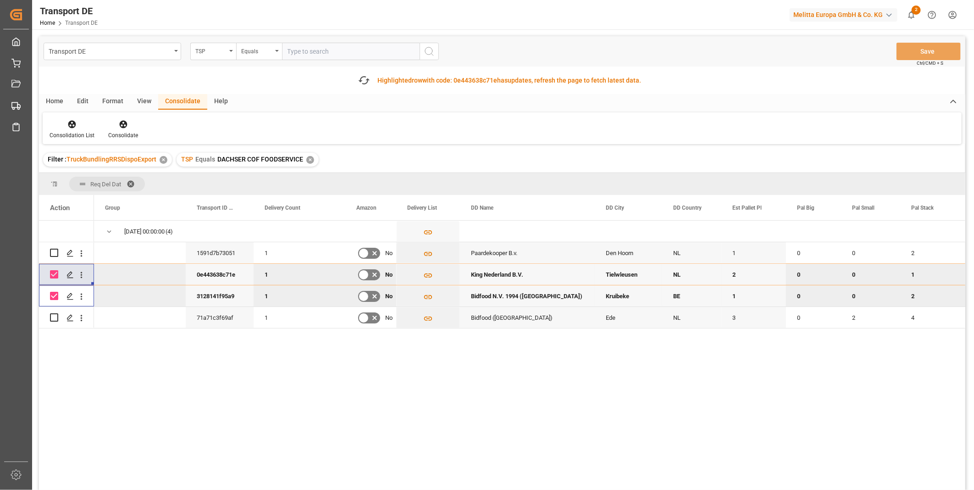
click at [56, 277] on input "Press Space to toggle row selection (checked)" at bounding box center [54, 274] width 8 height 8
checkbox input "false"
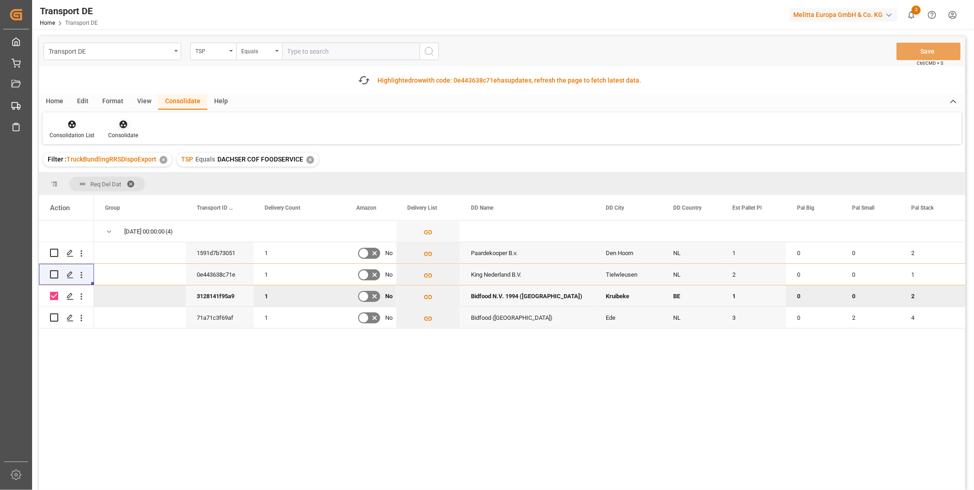
click at [117, 131] on div "Consolidate" at bounding box center [123, 135] width 30 height 8
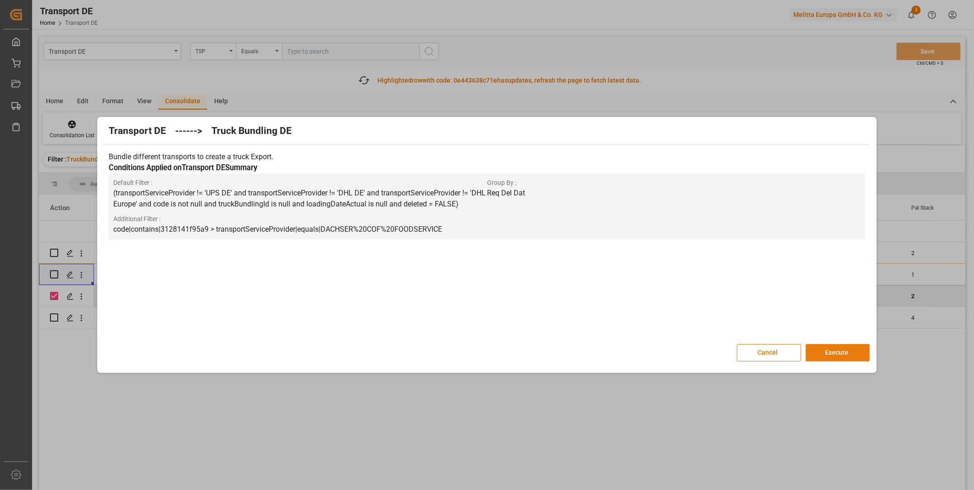
click at [826, 352] on button "Execute" at bounding box center [838, 352] width 64 height 17
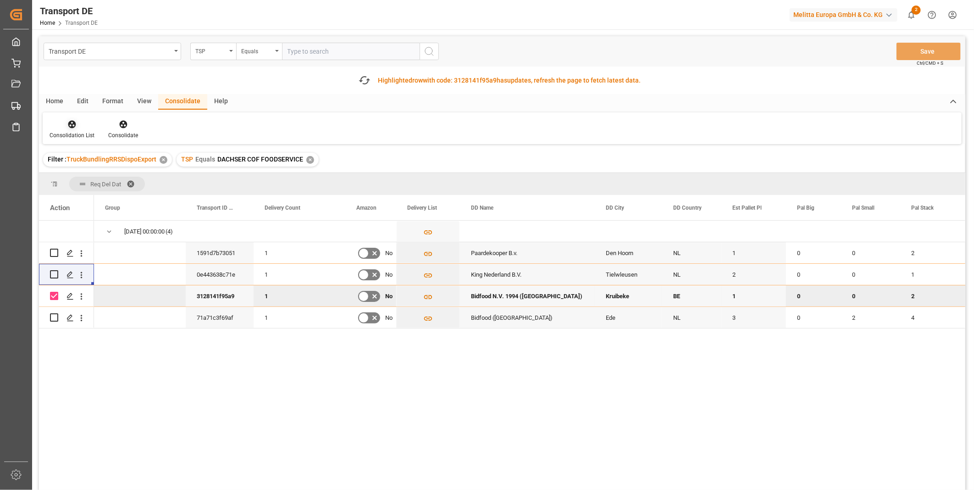
click at [75, 121] on icon at bounding box center [71, 124] width 9 height 9
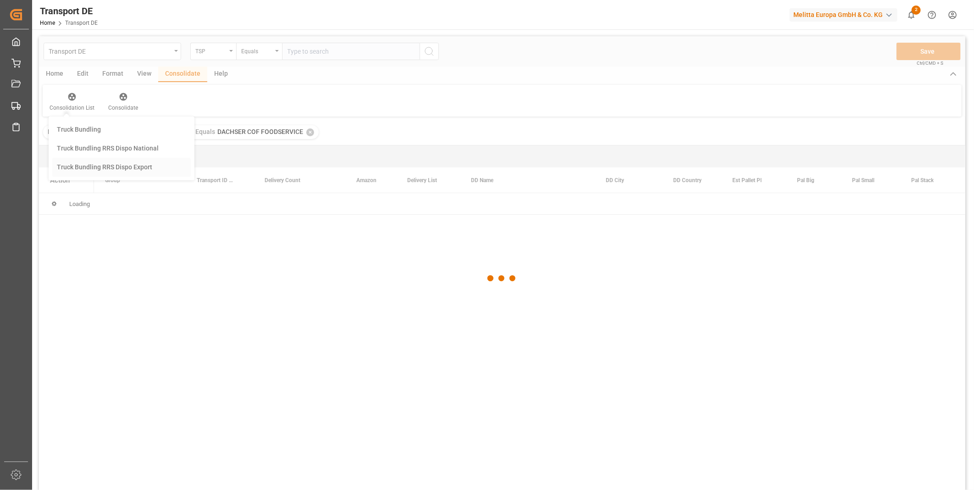
click at [103, 198] on div "Transport DE TSP Equals Save Ctrl/CMD + S Home Edit Format View Consolidate Hel…" at bounding box center [502, 275] width 927 height 478
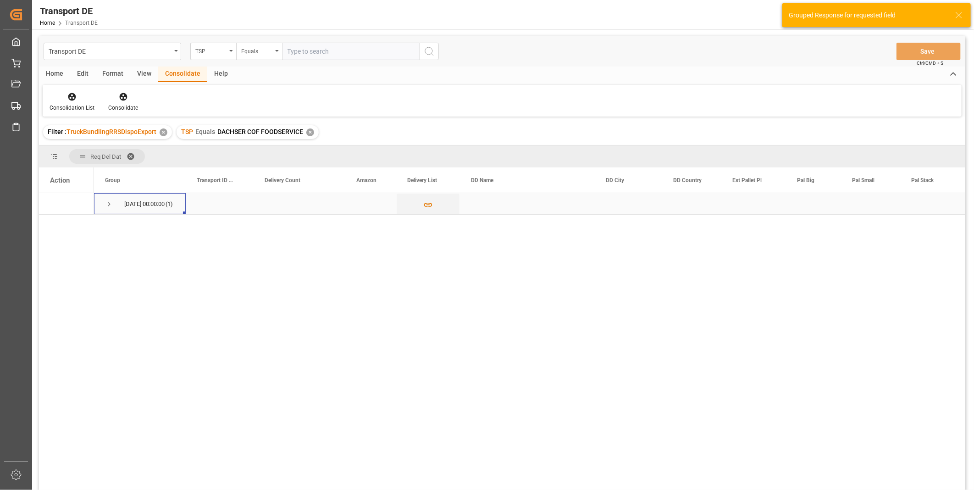
click at [103, 205] on div "[DATE] 00:00:00 (1)" at bounding box center [140, 203] width 92 height 21
click at [107, 205] on span "Press SPACE to select this row." at bounding box center [109, 204] width 8 height 8
click at [54, 223] on input "Press Space to toggle row selection (unchecked)" at bounding box center [54, 225] width 8 height 8
checkbox input "true"
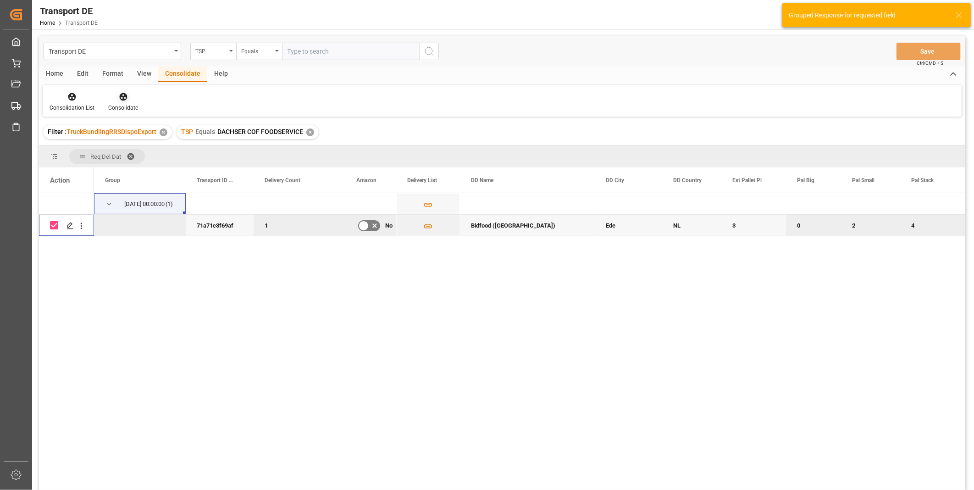
click at [126, 106] on div "Consolidate" at bounding box center [123, 108] width 30 height 8
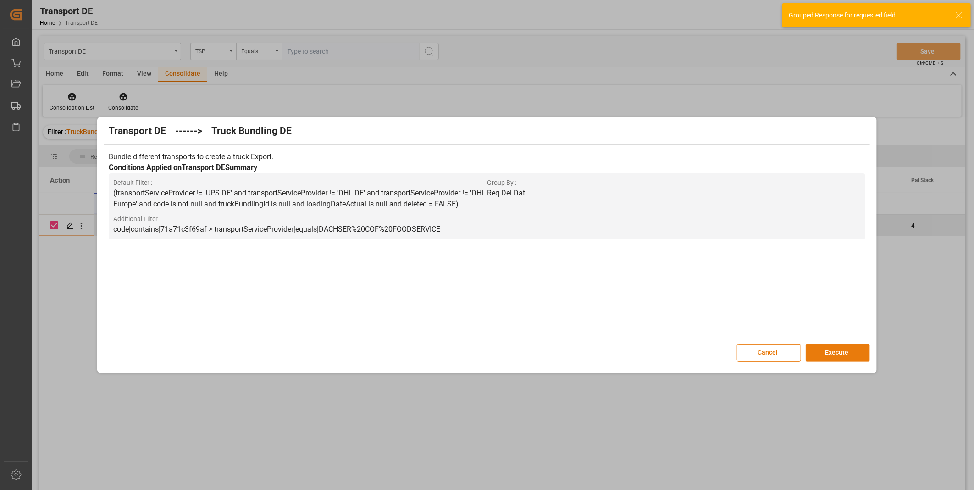
click at [819, 361] on button "Execute" at bounding box center [838, 352] width 64 height 17
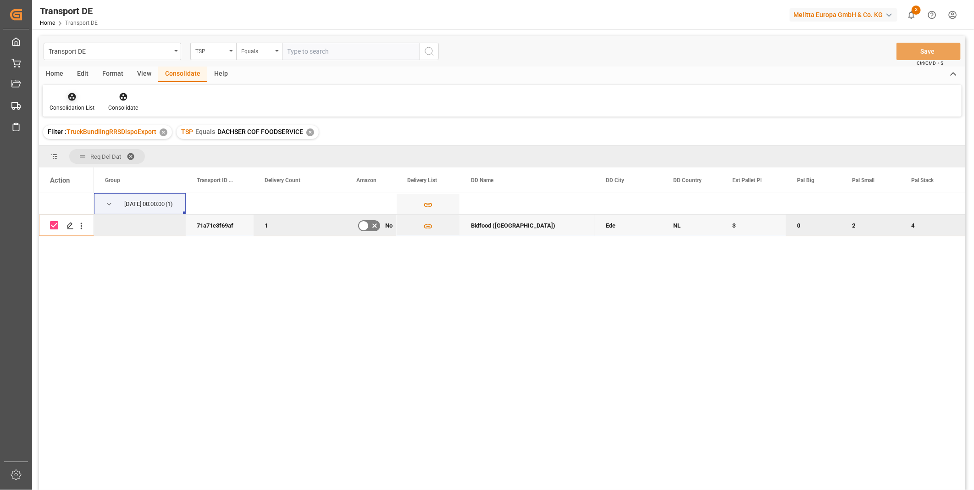
click at [70, 102] on div "Consolidation List" at bounding box center [72, 102] width 59 height 20
click at [113, 164] on div "Transport DE TSP Equals Save Ctrl/CMD + S Home Edit Format View Consolidate Hel…" at bounding box center [502, 275] width 927 height 478
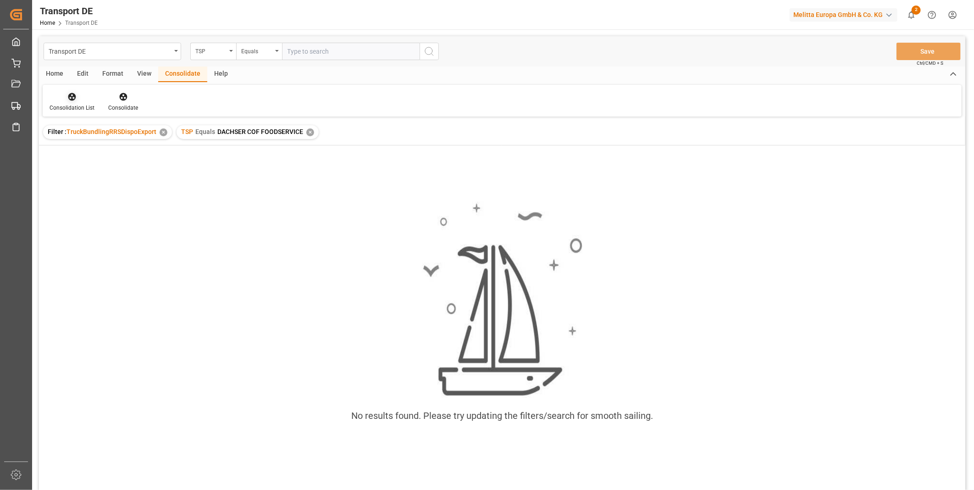
click at [72, 99] on icon at bounding box center [72, 97] width 8 height 8
click at [111, 172] on div "Transport DE TSP Equals Save Ctrl/CMD + S Home Edit Format View Consolidate Hel…" at bounding box center [502, 275] width 927 height 478
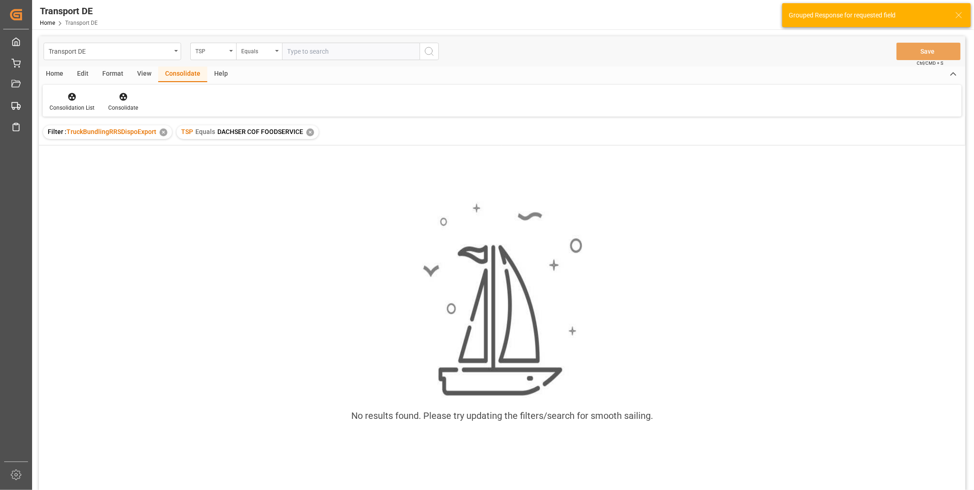
drag, startPoint x: 313, startPoint y: 135, endPoint x: 308, endPoint y: 135, distance: 5.0
click at [311, 135] on div "TSP Equals DACHSER COF FOODSERVICE ✕" at bounding box center [248, 132] width 142 height 14
click at [307, 134] on div "✕" at bounding box center [310, 132] width 8 height 8
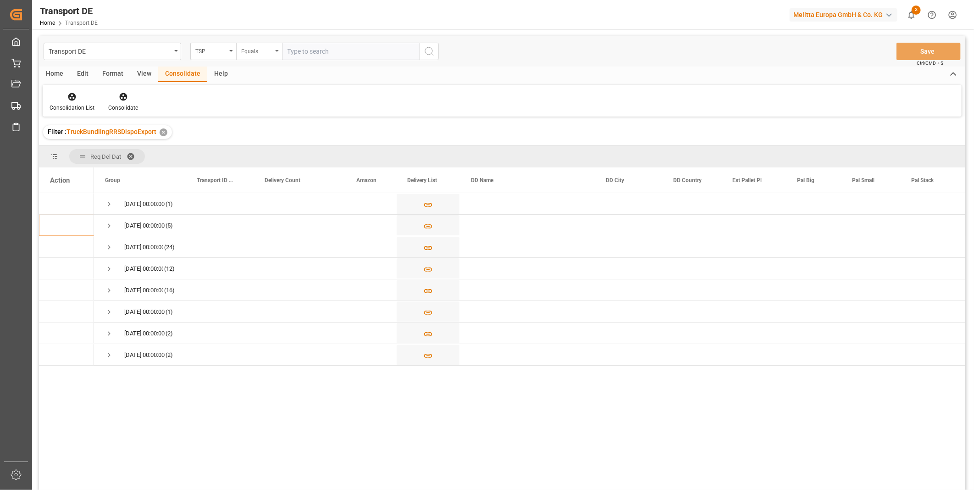
click at [274, 49] on div "Equals" at bounding box center [259, 51] width 46 height 17
click at [285, 152] on div "Starts with" at bounding box center [305, 151] width 137 height 19
type input "[PERSON_NAME]"
click at [423, 58] on button "search button" at bounding box center [429, 51] width 19 height 17
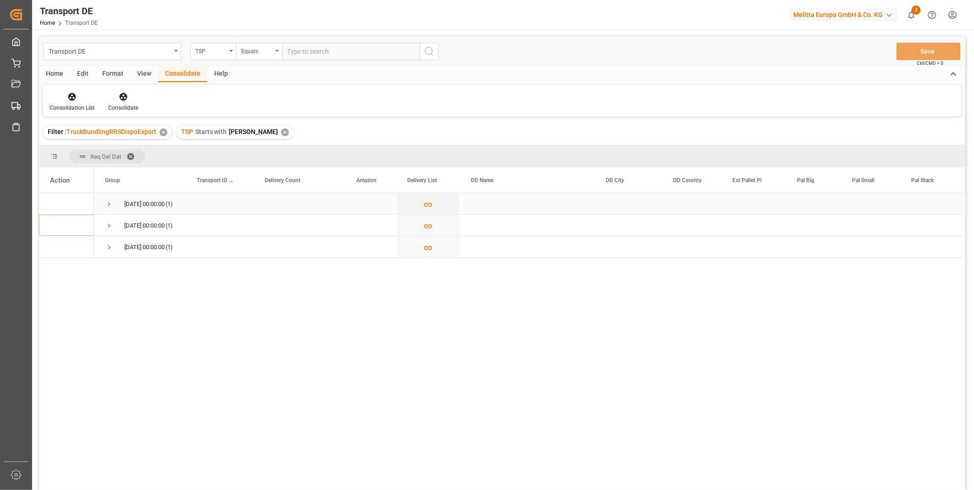
click at [111, 206] on span "Press SPACE to select this row." at bounding box center [109, 204] width 8 height 8
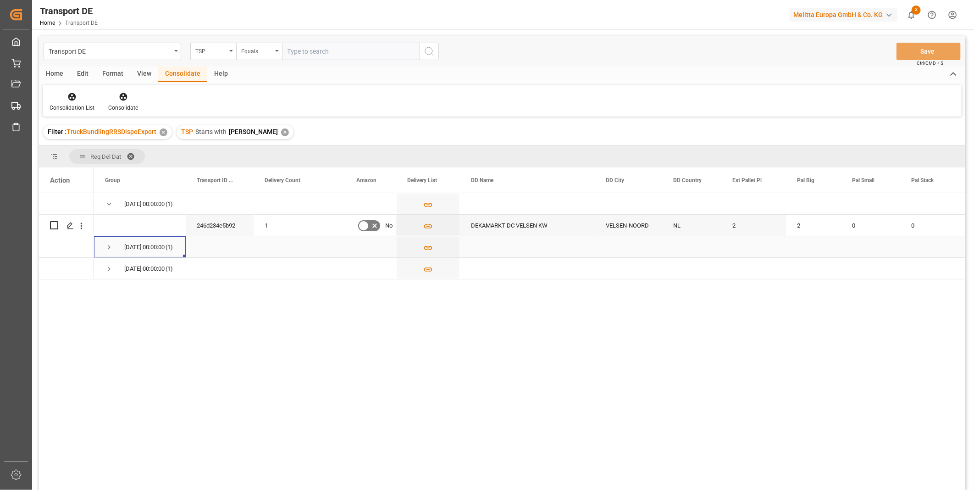
click at [111, 239] on span "Press SPACE to select this row." at bounding box center [109, 247] width 8 height 21
click at [109, 289] on span "Press SPACE to select this row." at bounding box center [109, 290] width 8 height 8
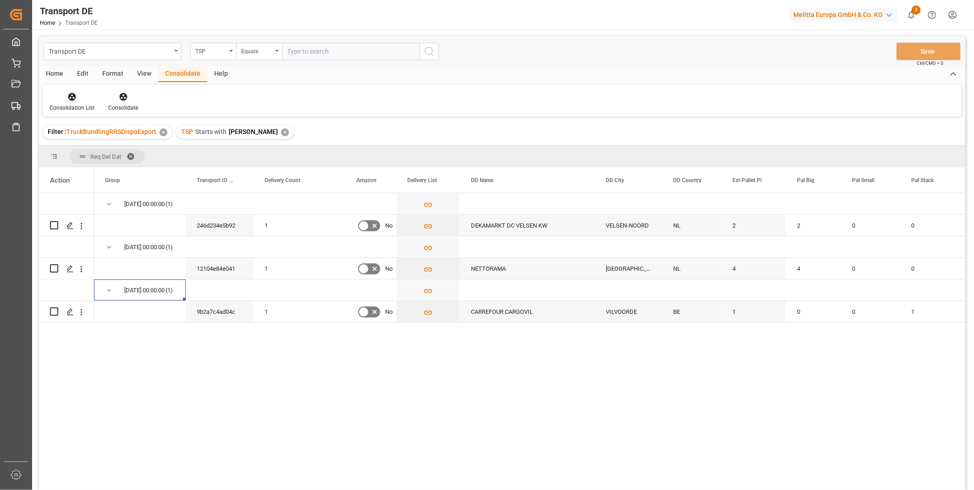
click at [80, 102] on div "Consolidation List" at bounding box center [72, 102] width 59 height 20
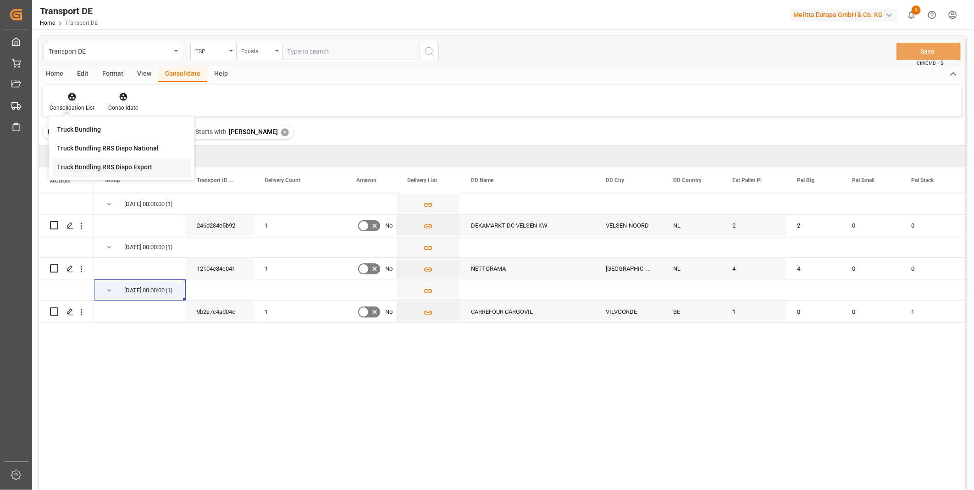
click at [112, 170] on div "Transport DE TSP Equals Save Ctrl/CMD + S Home Edit Format View Consolidate Hel…" at bounding box center [502, 275] width 927 height 478
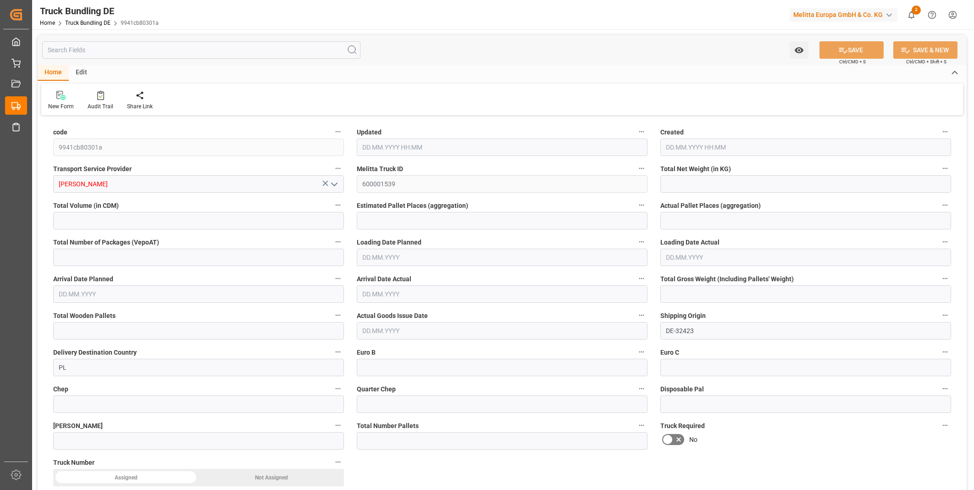
type input "871.902"
type input "8125.28"
type input "7"
type input "0"
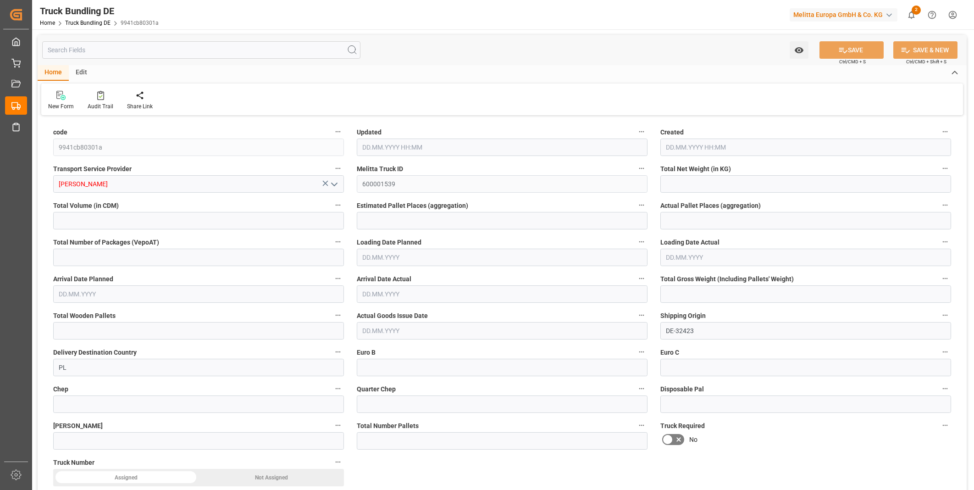
type input "1158.88"
type input "7"
type input "0"
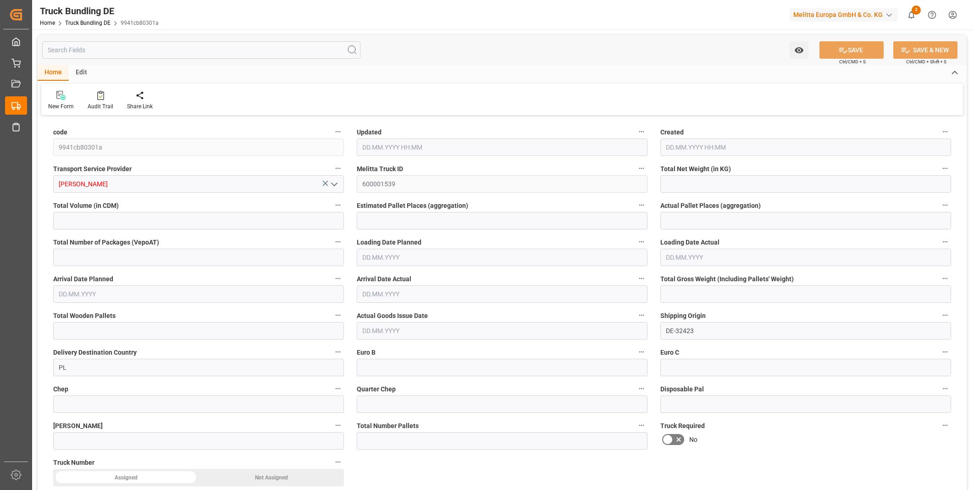
type input "0"
type input "11.08.2025 08:17"
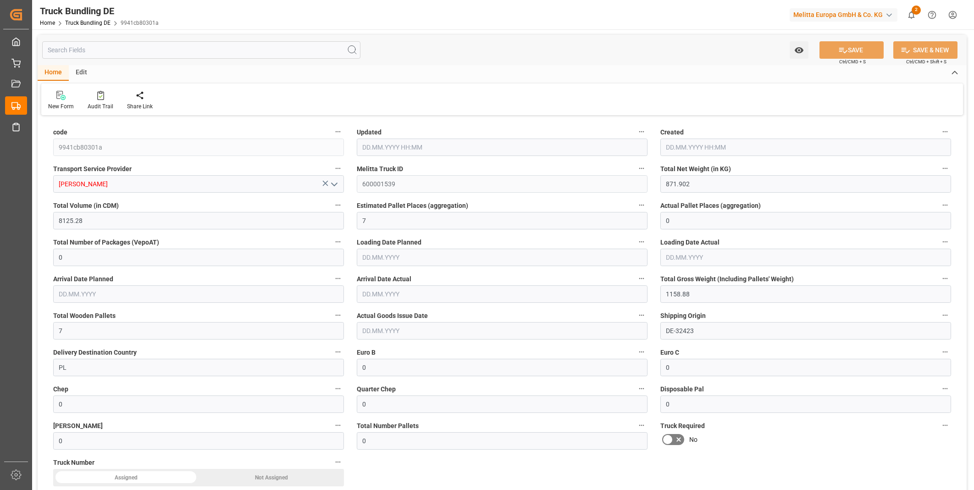
type input "11.08.2025 08:17"
type input "12.08.2025"
type input "18.08.2025"
type input "11.08.2025"
type input "284.083"
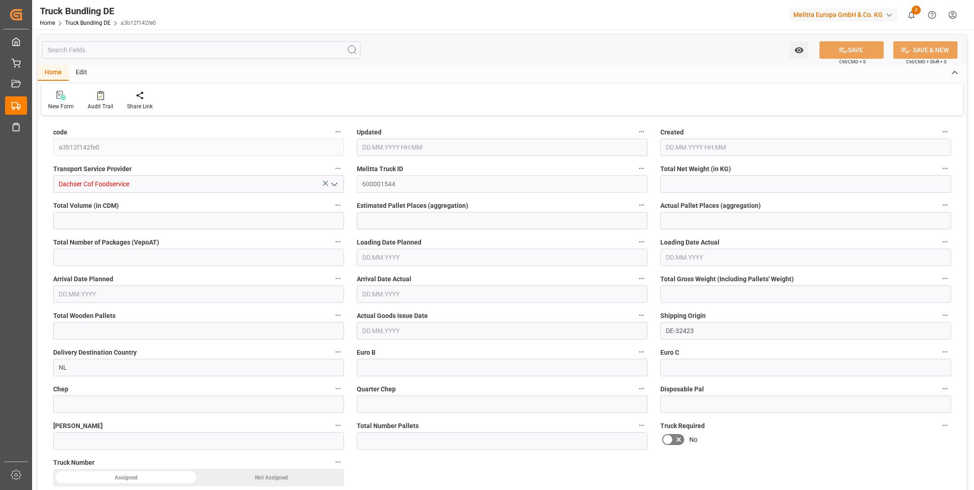
type input "1243.43"
type input "2"
type input "0"
type input "390.566"
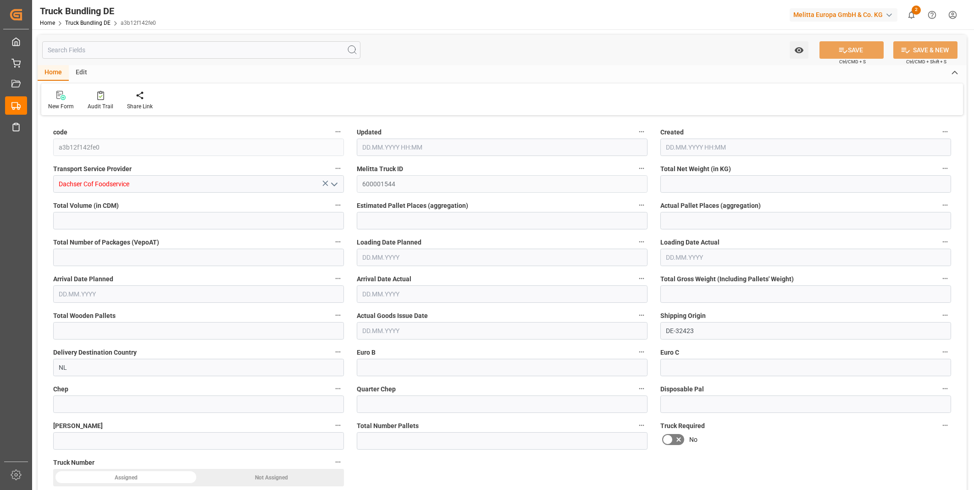
type input "2"
type input "0"
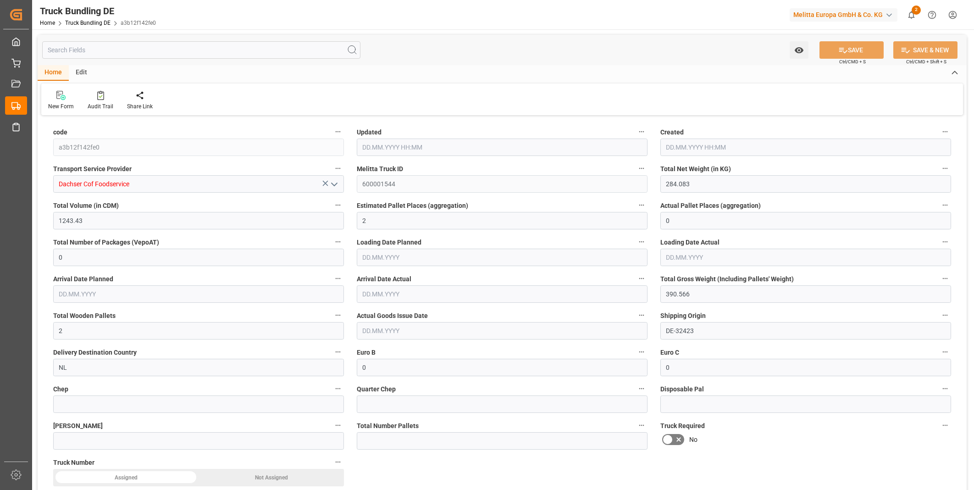
type input "0"
type input "11.08.2025 08:19"
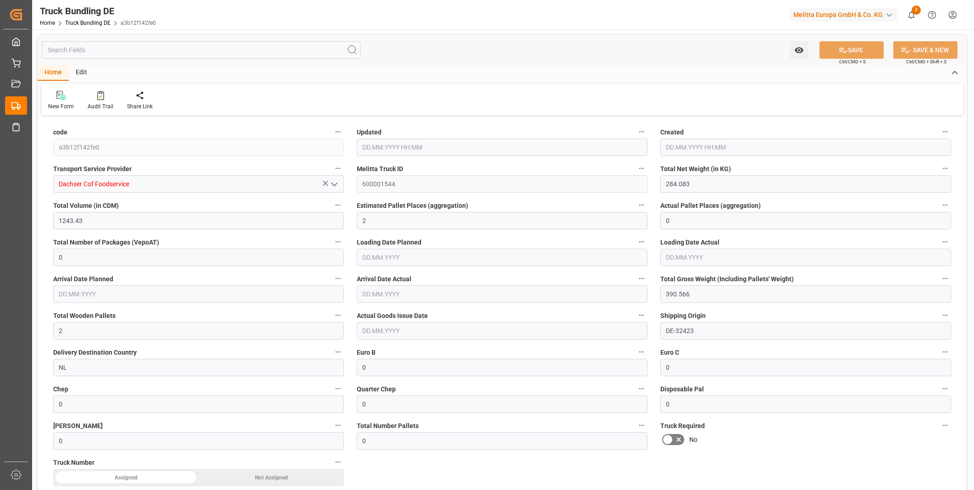
type input "18.08.2025"
type input "19.08.2025"
type input "11.08.2025"
type input "11.08.2025 08:20"
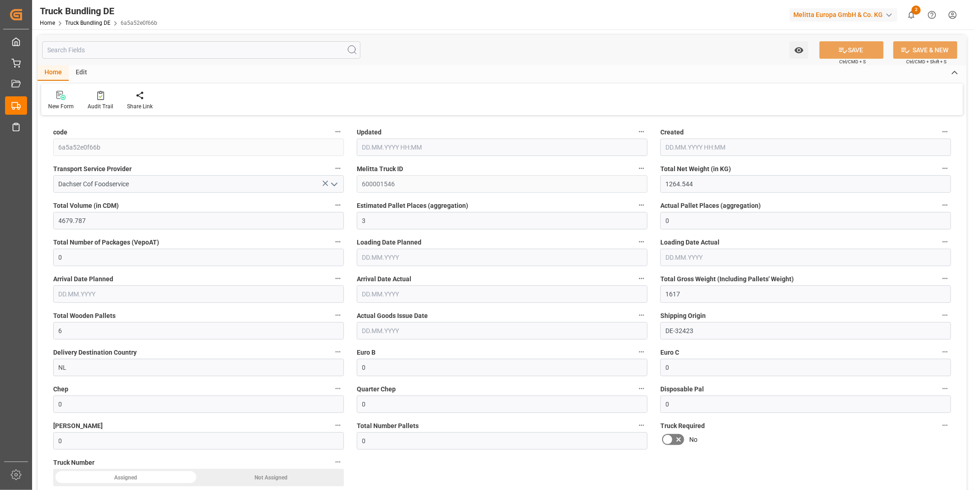
type input "[DATE]"
